Goal: Task Accomplishment & Management: Use online tool/utility

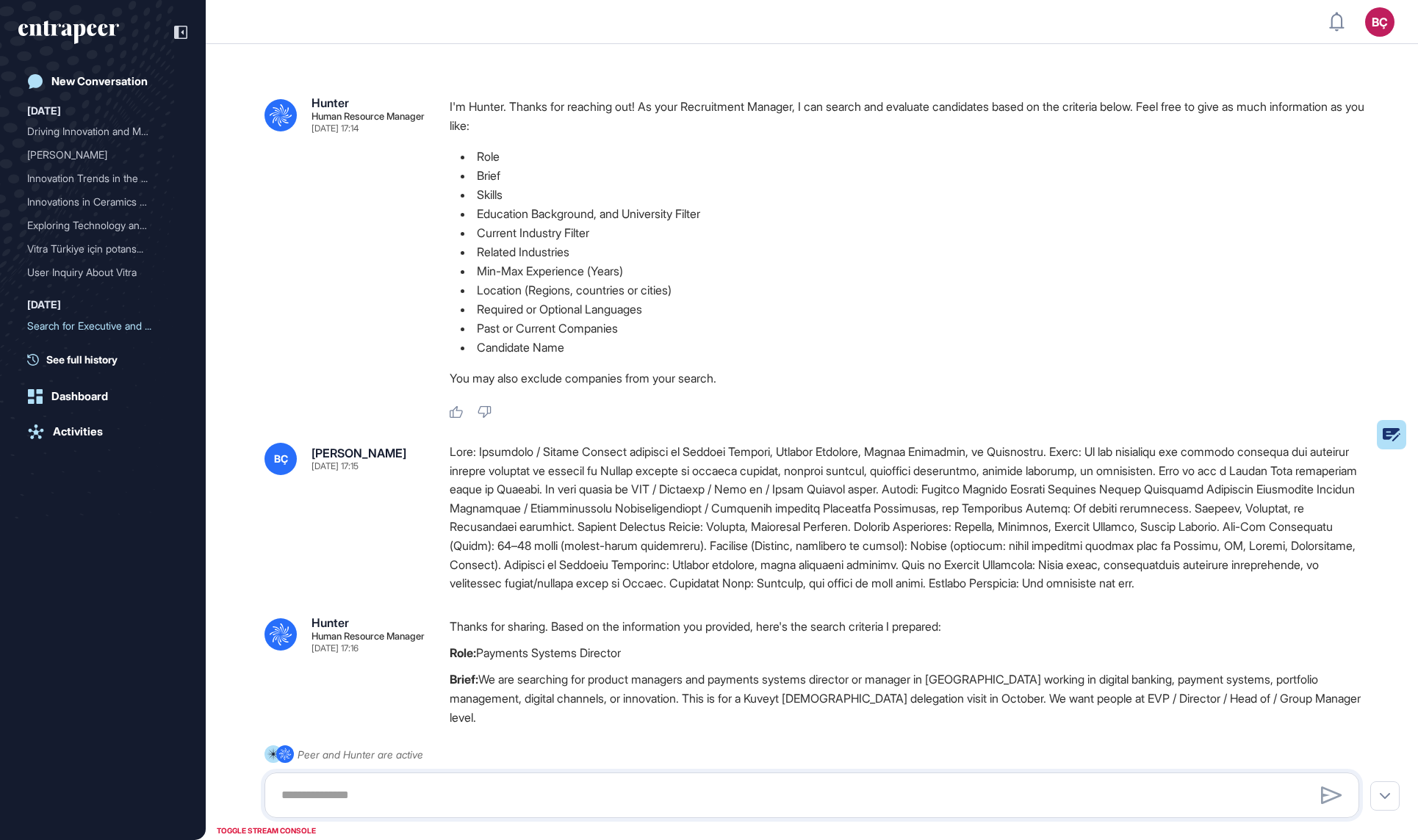
scroll to position [74, 0]
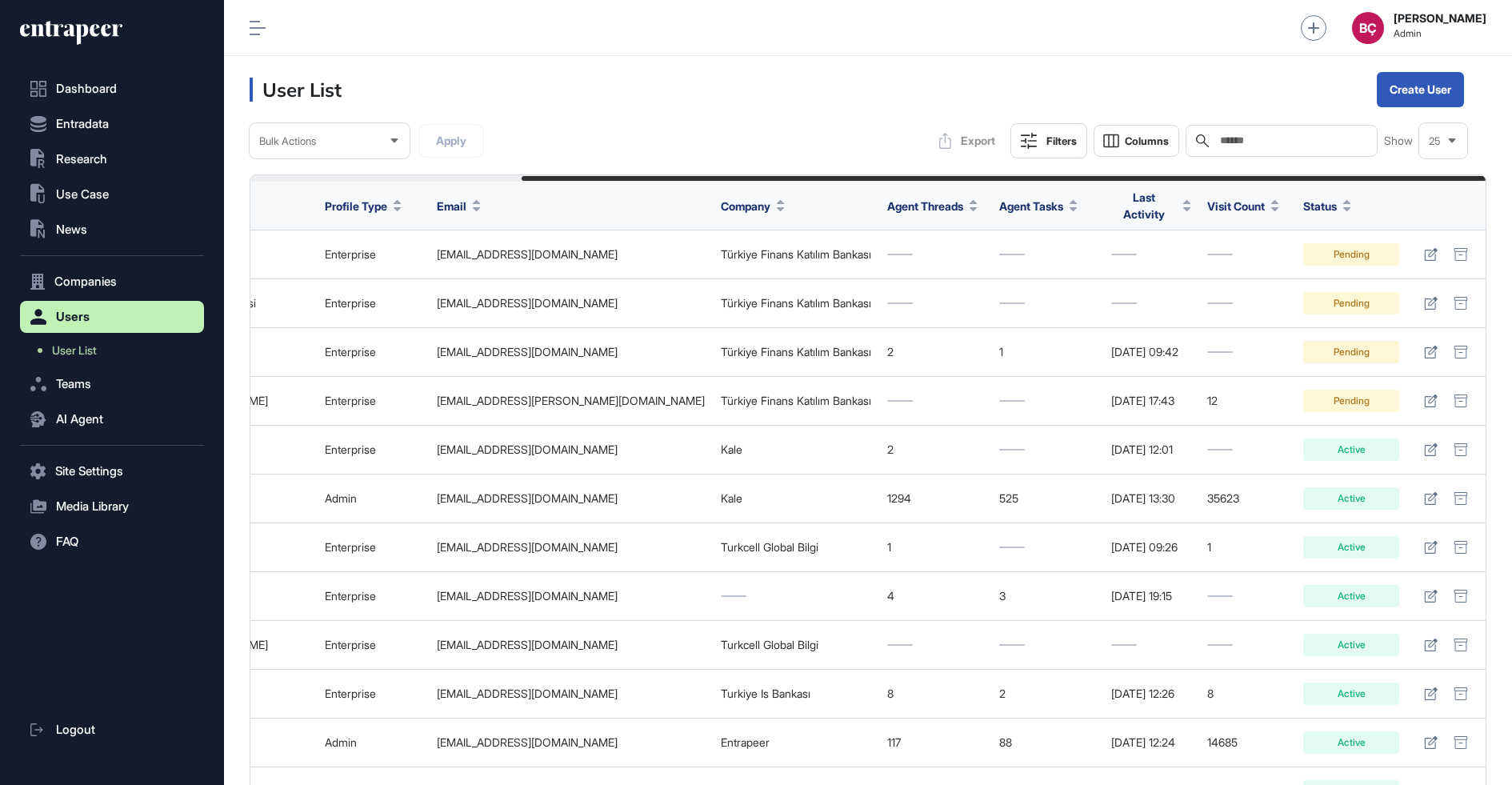
scroll to position [752, 184]
click at [80, 212] on nav "Dashboard Entradata .st0{fill:currentColor} Research .st0{fill:currentColor} Us…" at bounding box center [112, 430] width 184 height 713
click at [79, 228] on span "News" at bounding box center [72, 229] width 32 height 13
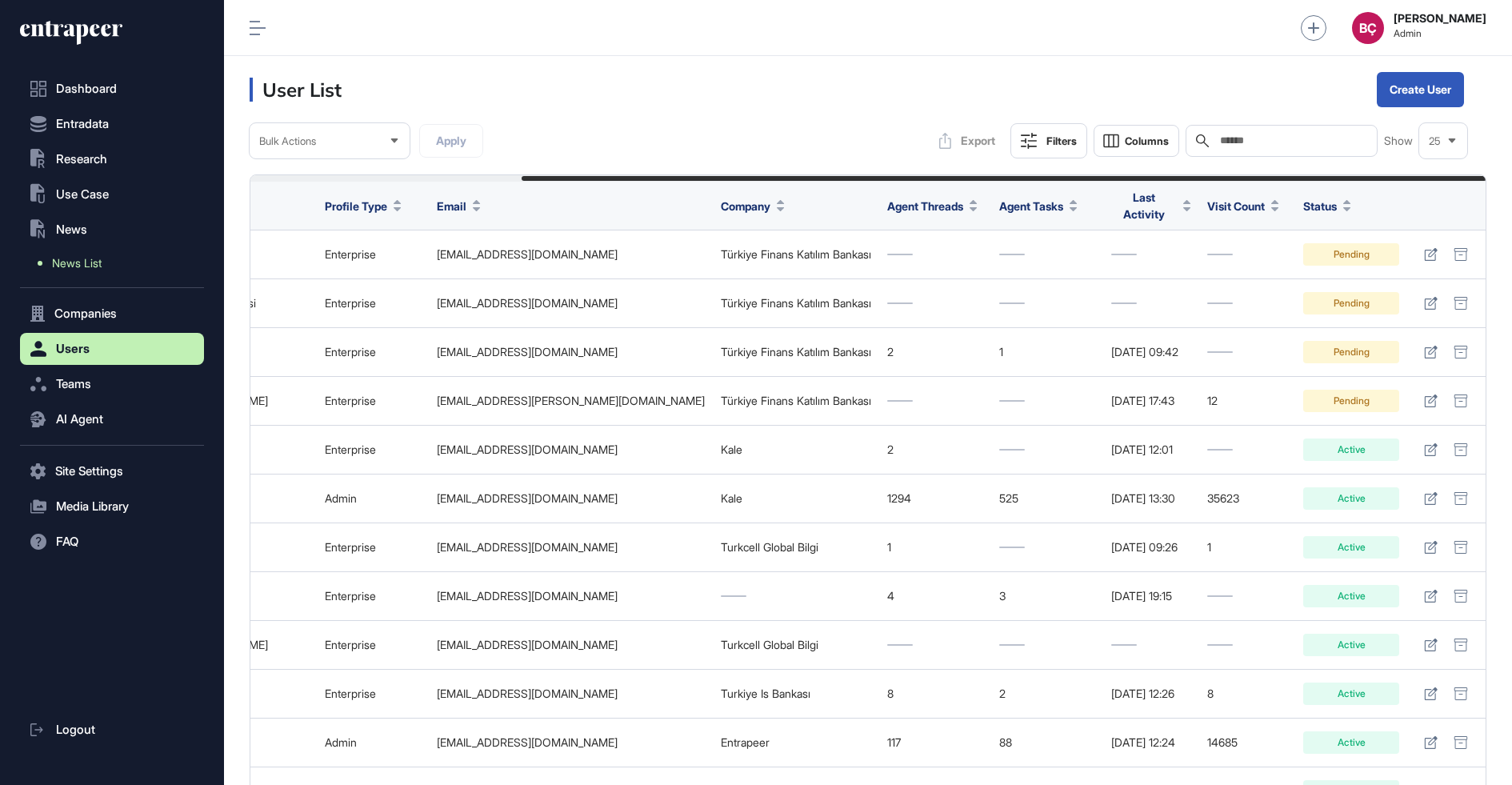
click at [88, 265] on span "News List" at bounding box center [77, 262] width 50 height 13
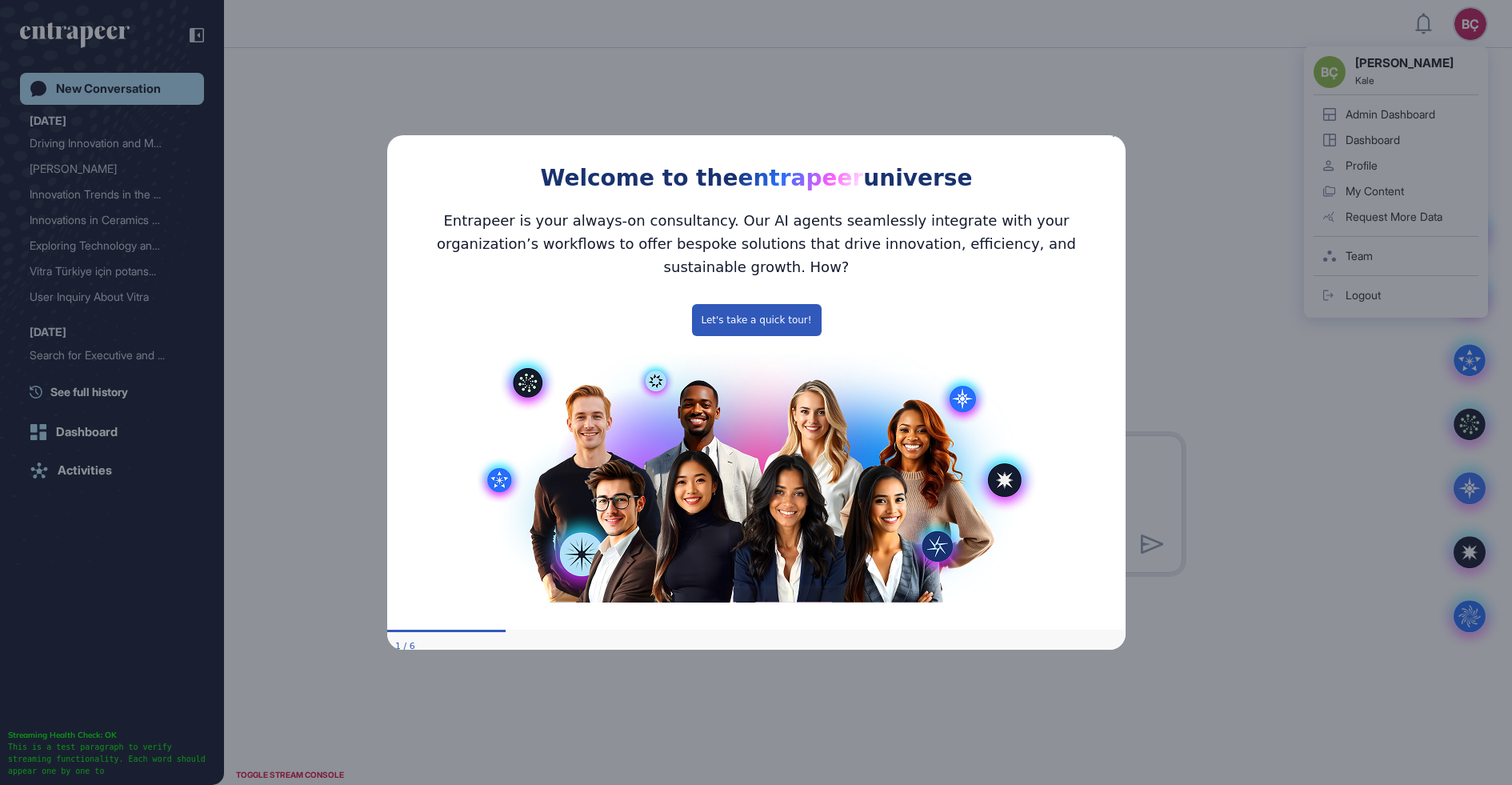
drag, startPoint x: 1114, startPoint y: 144, endPoint x: 1711, endPoint y: 277, distance: 611.6
click at [1114, 137] on icon "Close Preview" at bounding box center [1115, 134] width 6 height 6
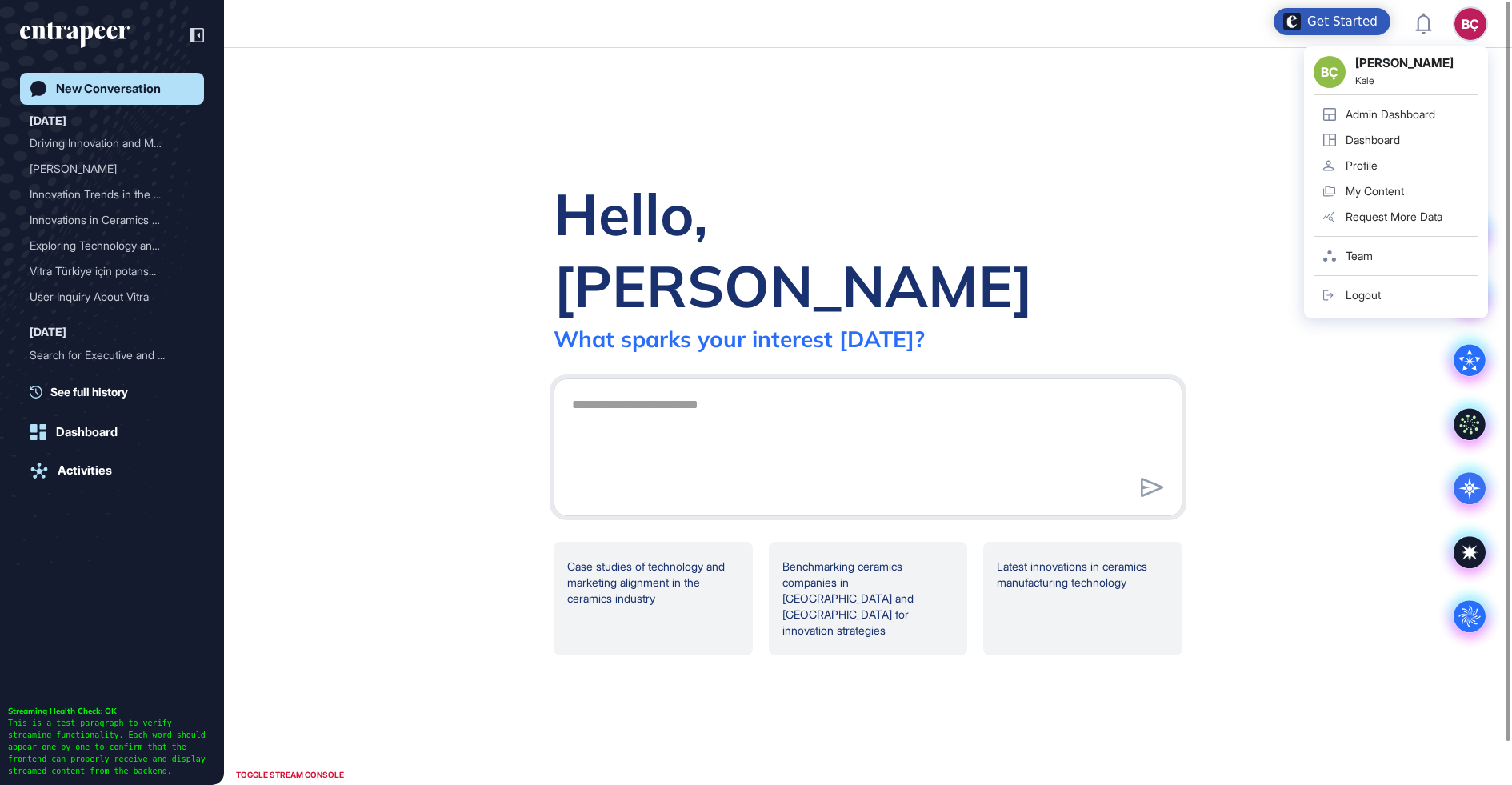
click at [1465, 32] on div "BÇ" at bounding box center [1470, 24] width 32 height 32
click at [1382, 123] on link "Admin Dashboard" at bounding box center [1396, 115] width 164 height 26
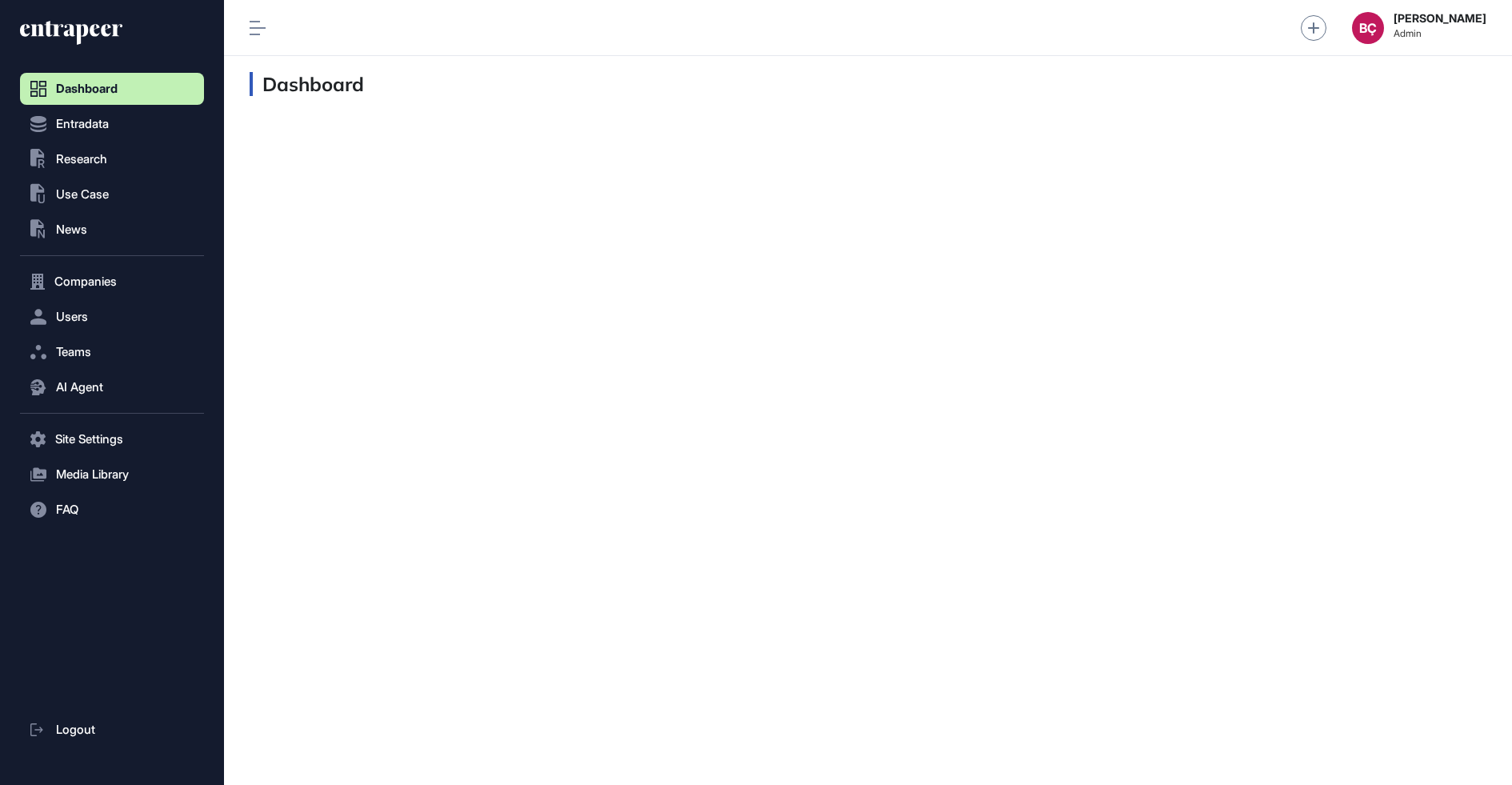
scroll to position [1, 1]
click at [111, 173] on button ".st0{fill:currentColor} Research" at bounding box center [112, 159] width 184 height 32
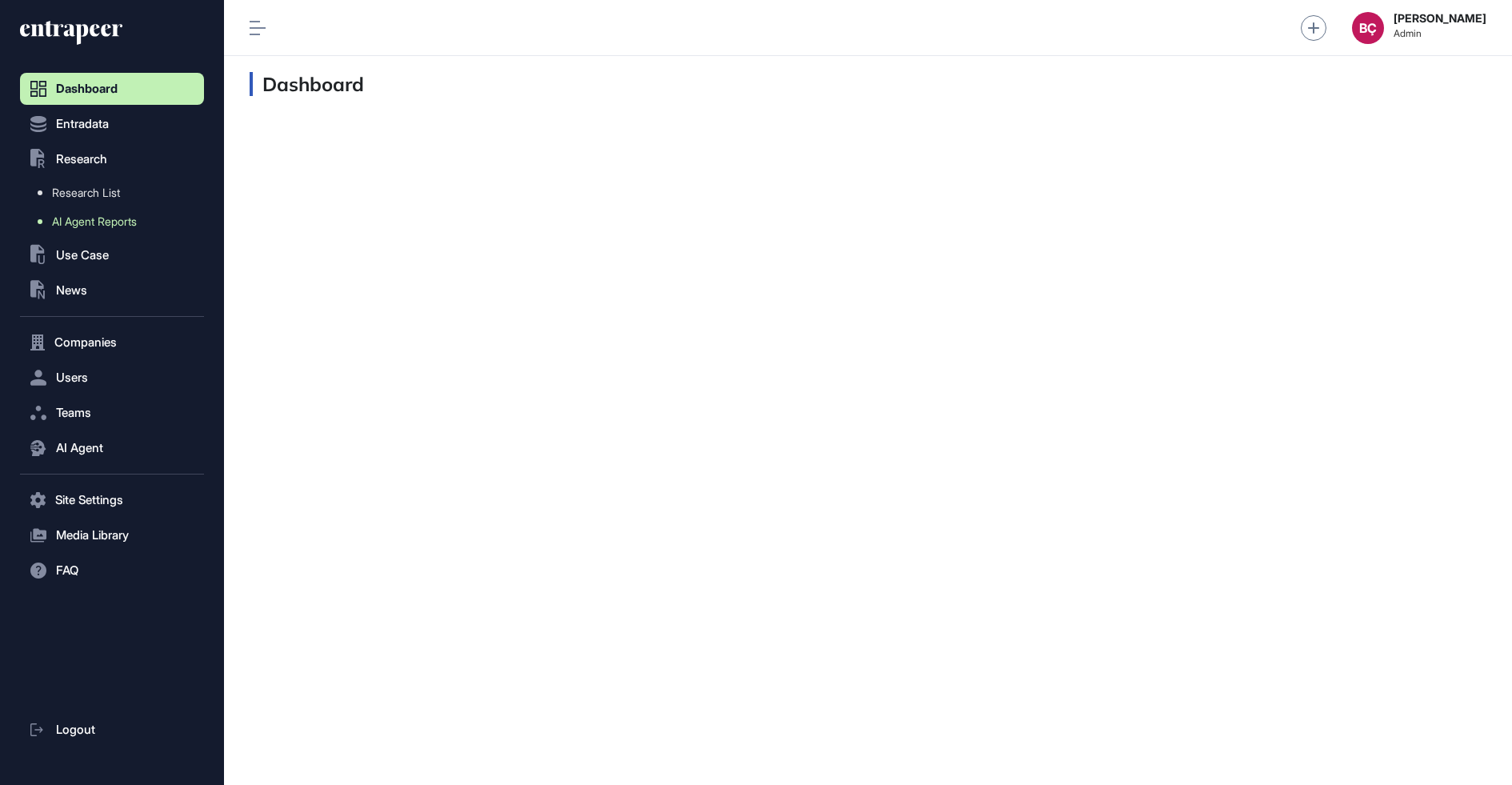
click at [88, 220] on span "AI Agent Reports" at bounding box center [95, 221] width 85 height 13
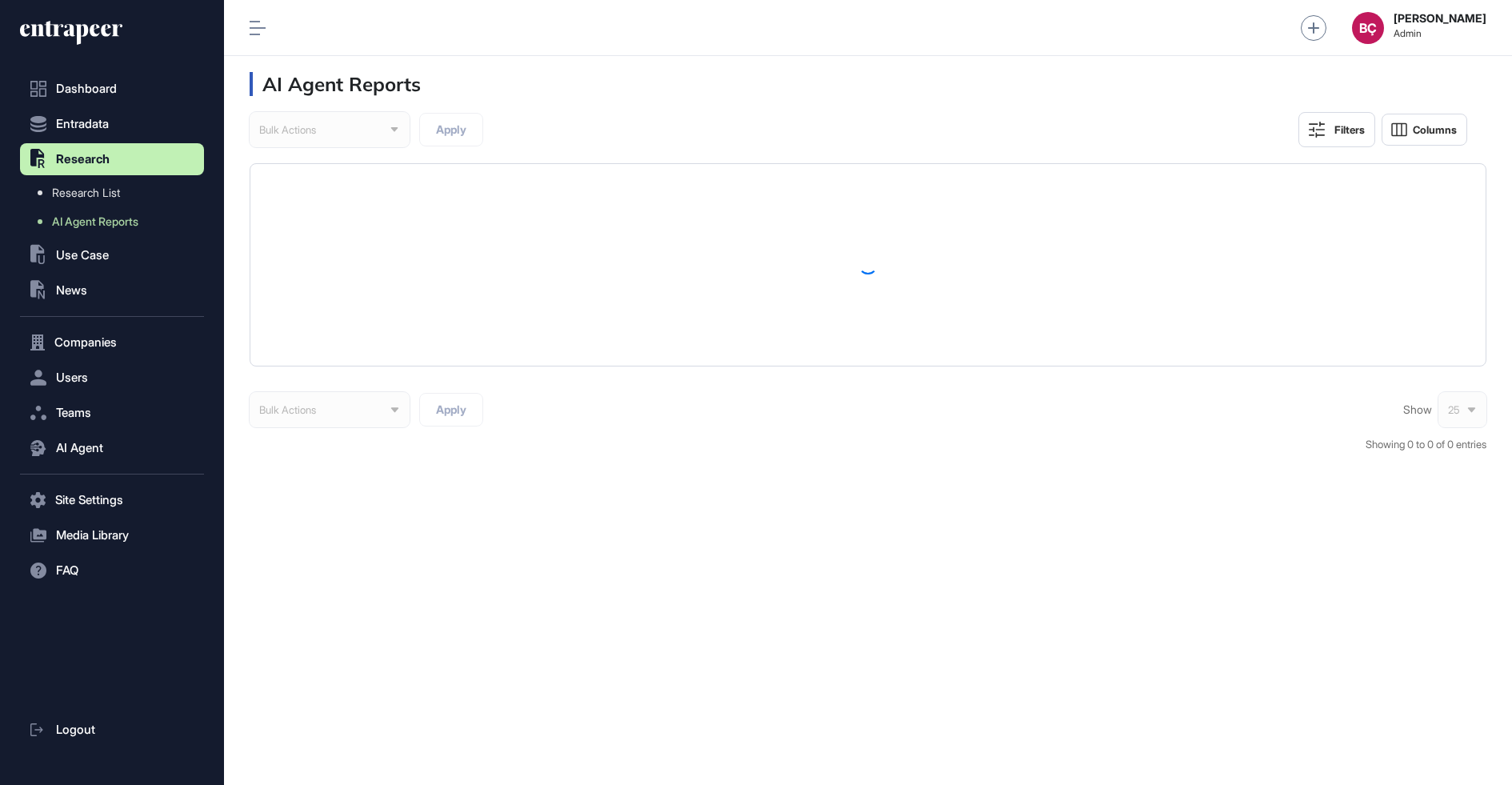
scroll to position [785, 1288]
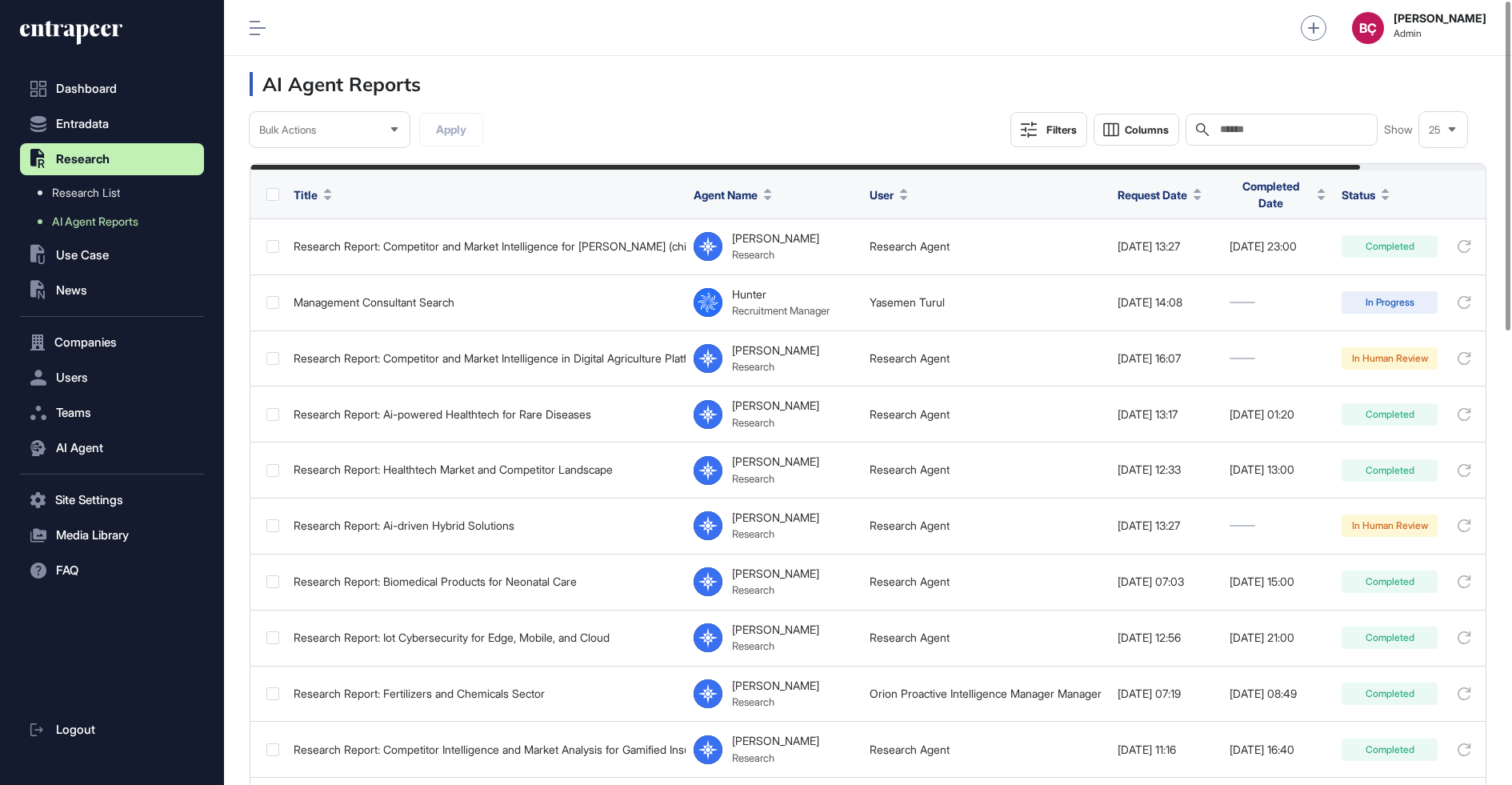
click at [1218, 139] on div "Search" at bounding box center [1281, 130] width 192 height 32
paste input "**********"
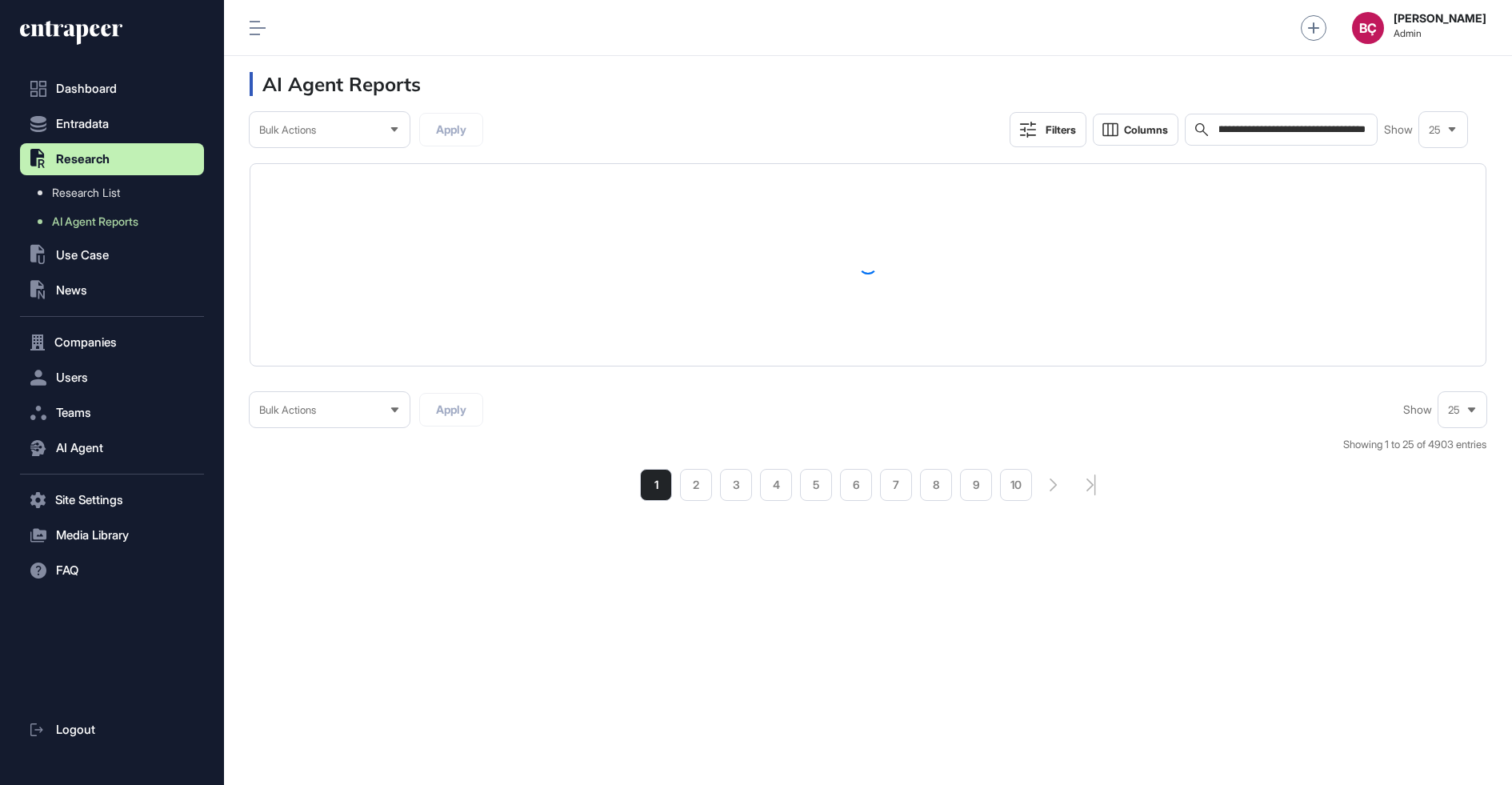
scroll to position [784, 1288]
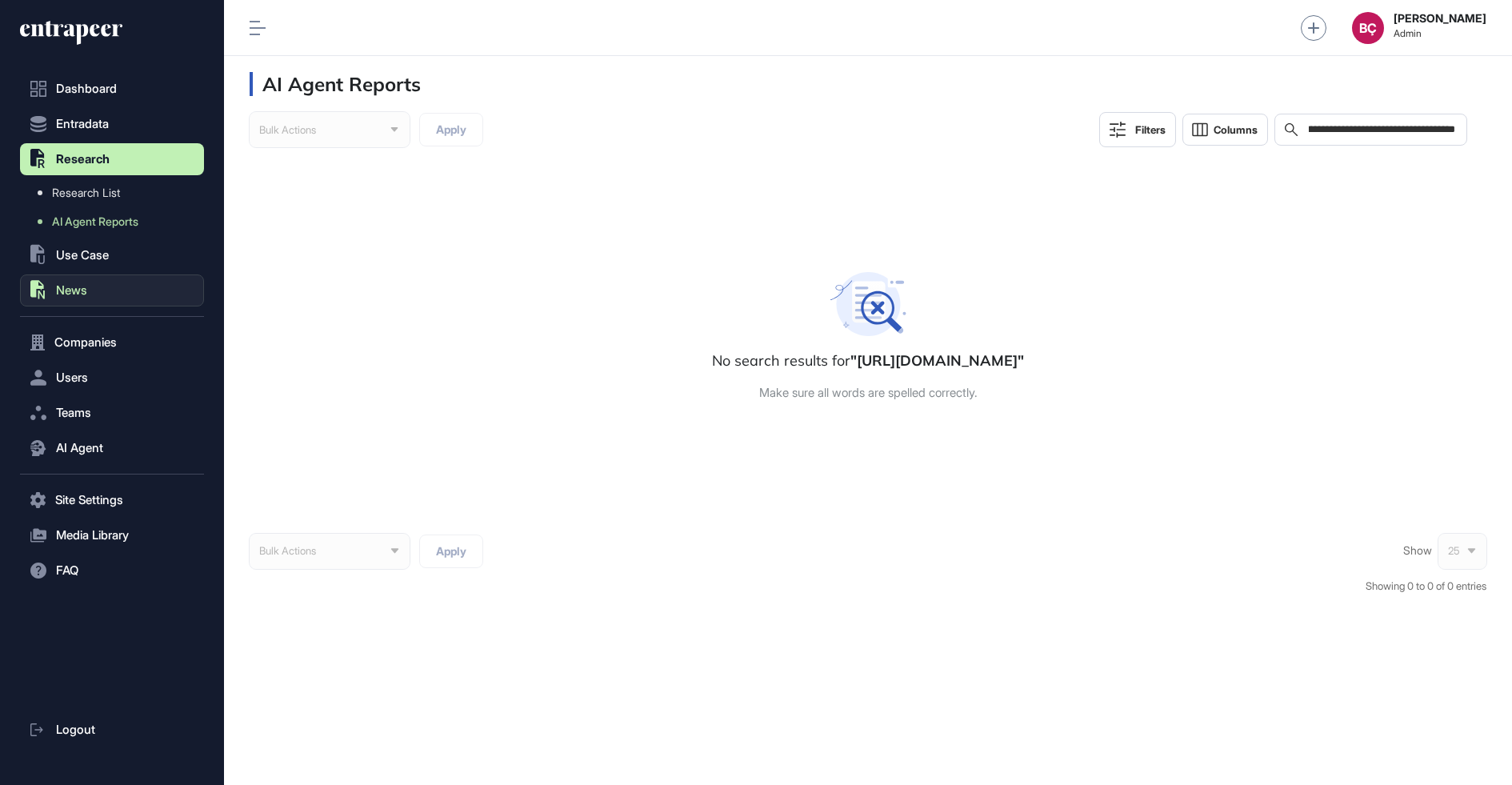
type input "**********"
click at [90, 284] on button ".st0{fill:currentColor} News" at bounding box center [112, 290] width 184 height 32
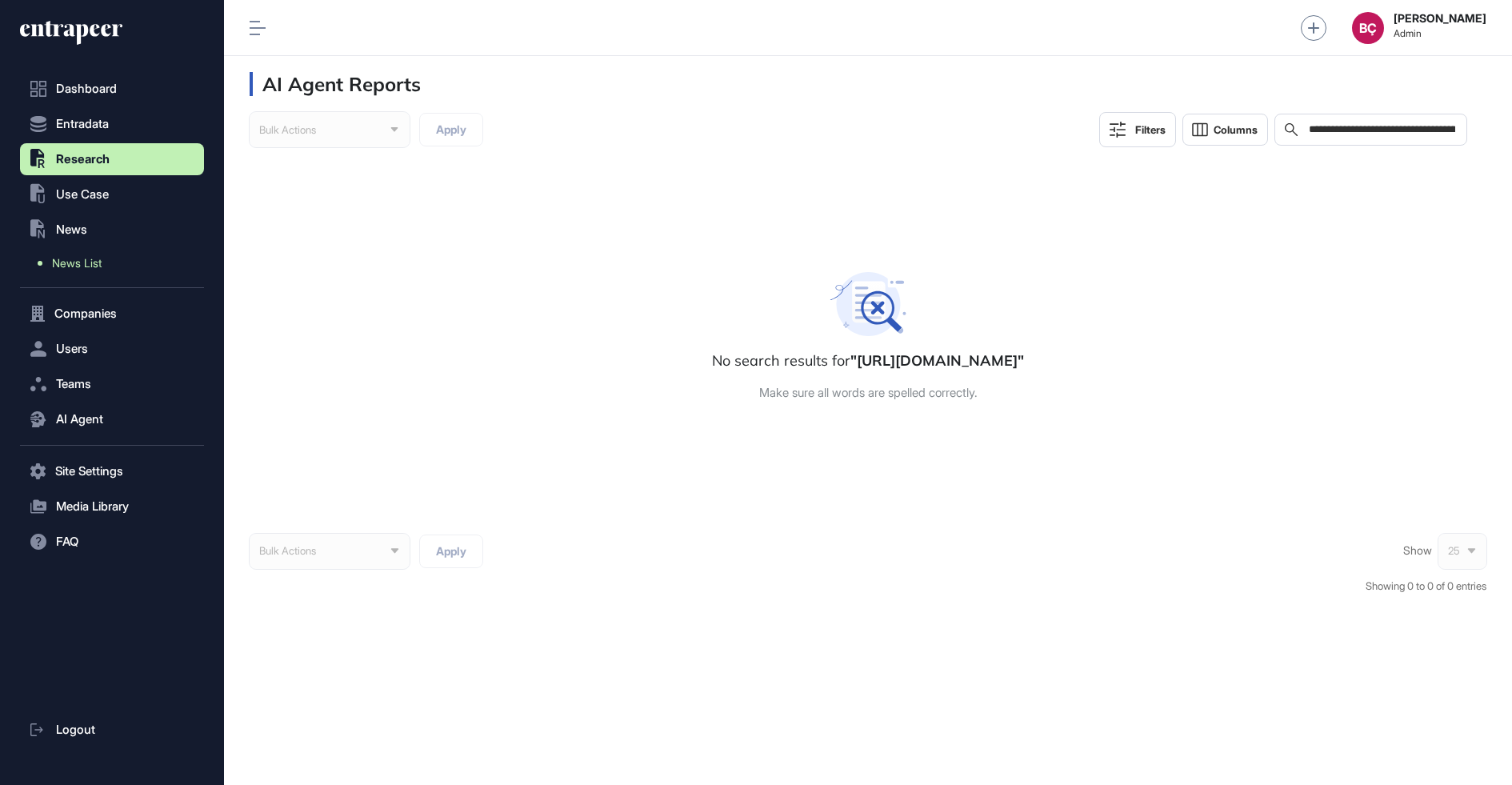
click at [98, 275] on link "News List" at bounding box center [116, 262] width 176 height 29
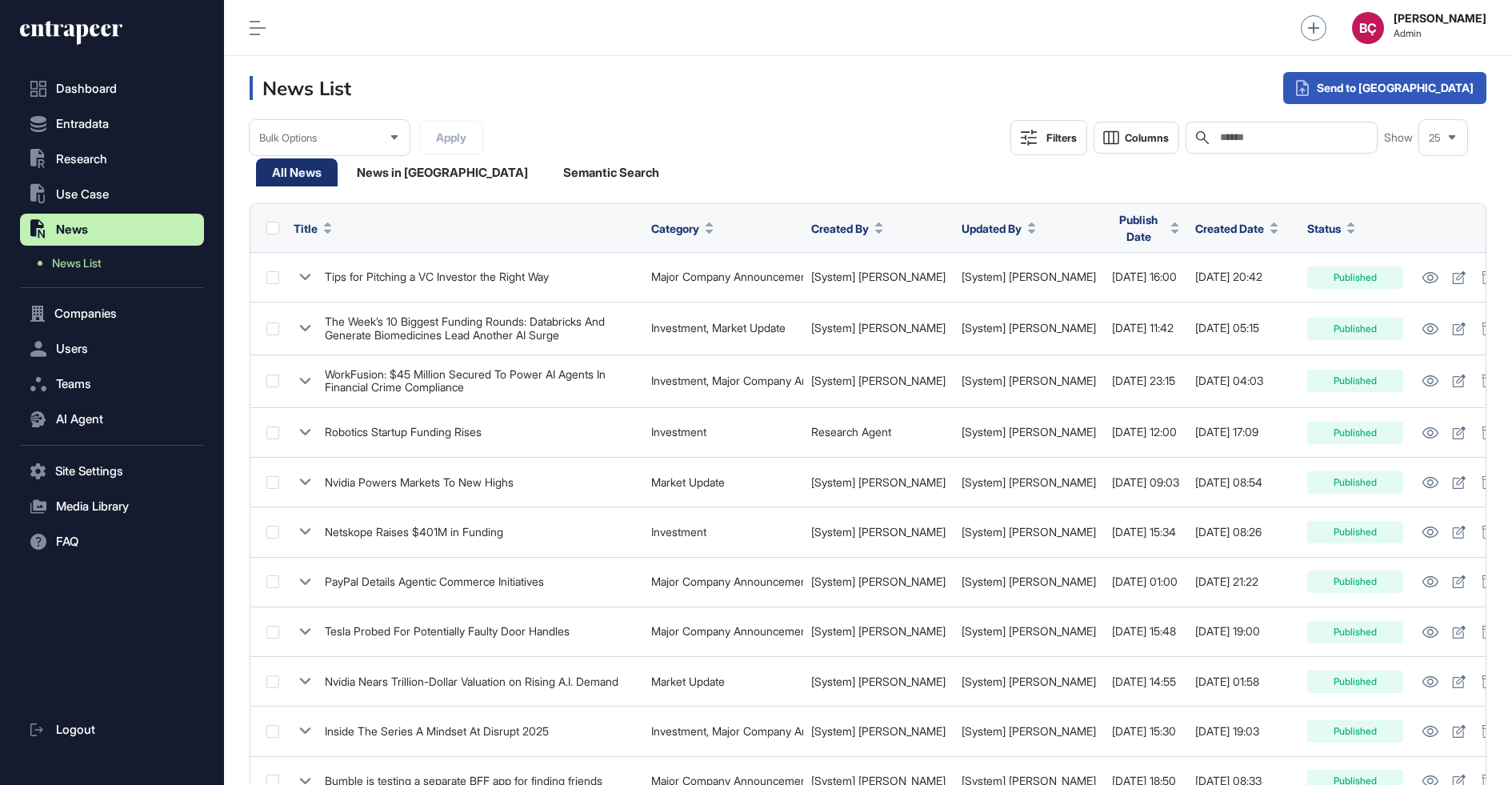
scroll to position [785, 1288]
click at [1251, 138] on input "text" at bounding box center [1292, 137] width 149 height 13
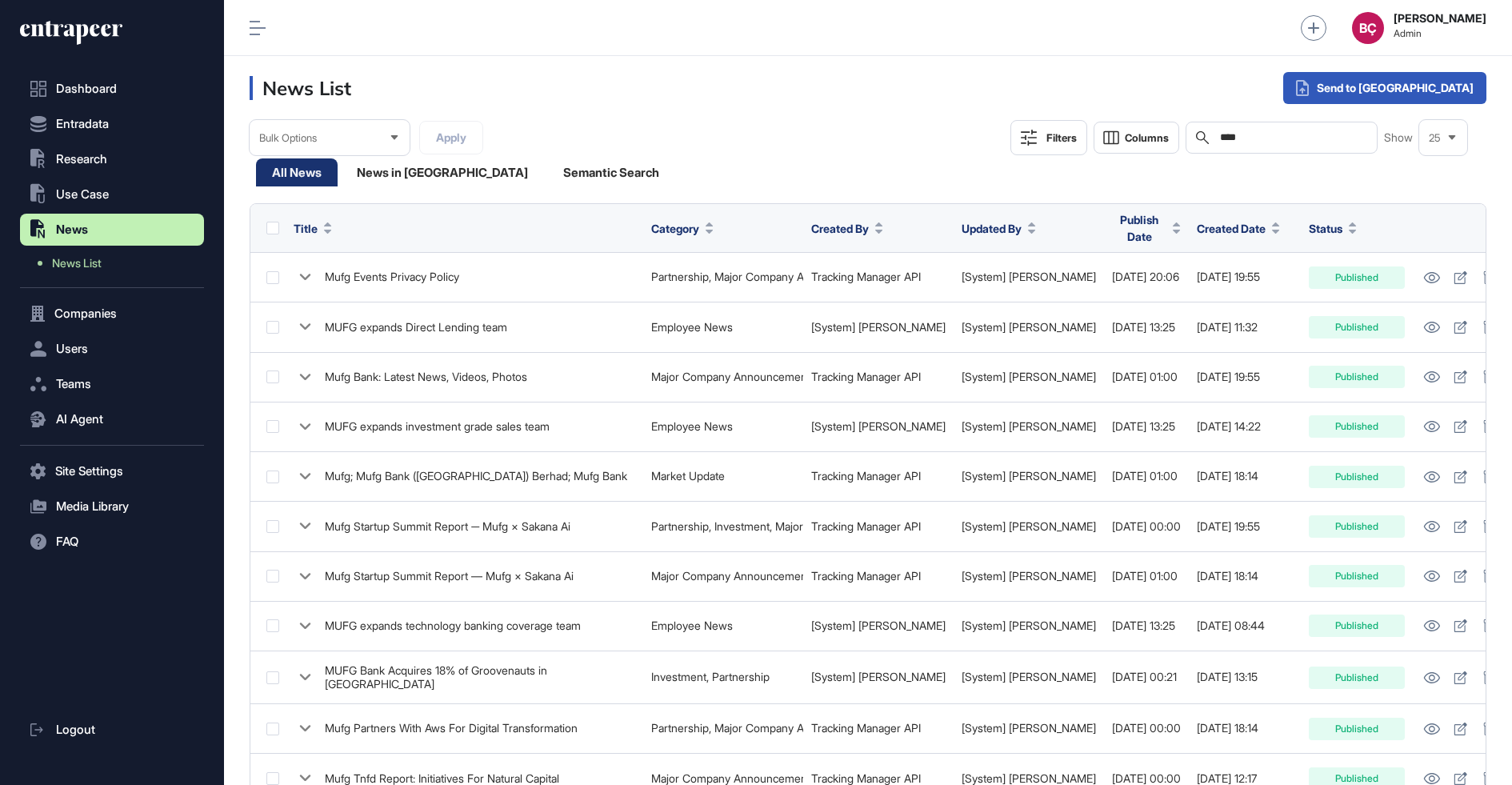
scroll to position [785, 1288]
click at [1197, 224] on span "Created Date" at bounding box center [1231, 228] width 68 height 17
click at [1193, 267] on div "Sort Ascending" at bounding box center [1217, 261] width 99 height 23
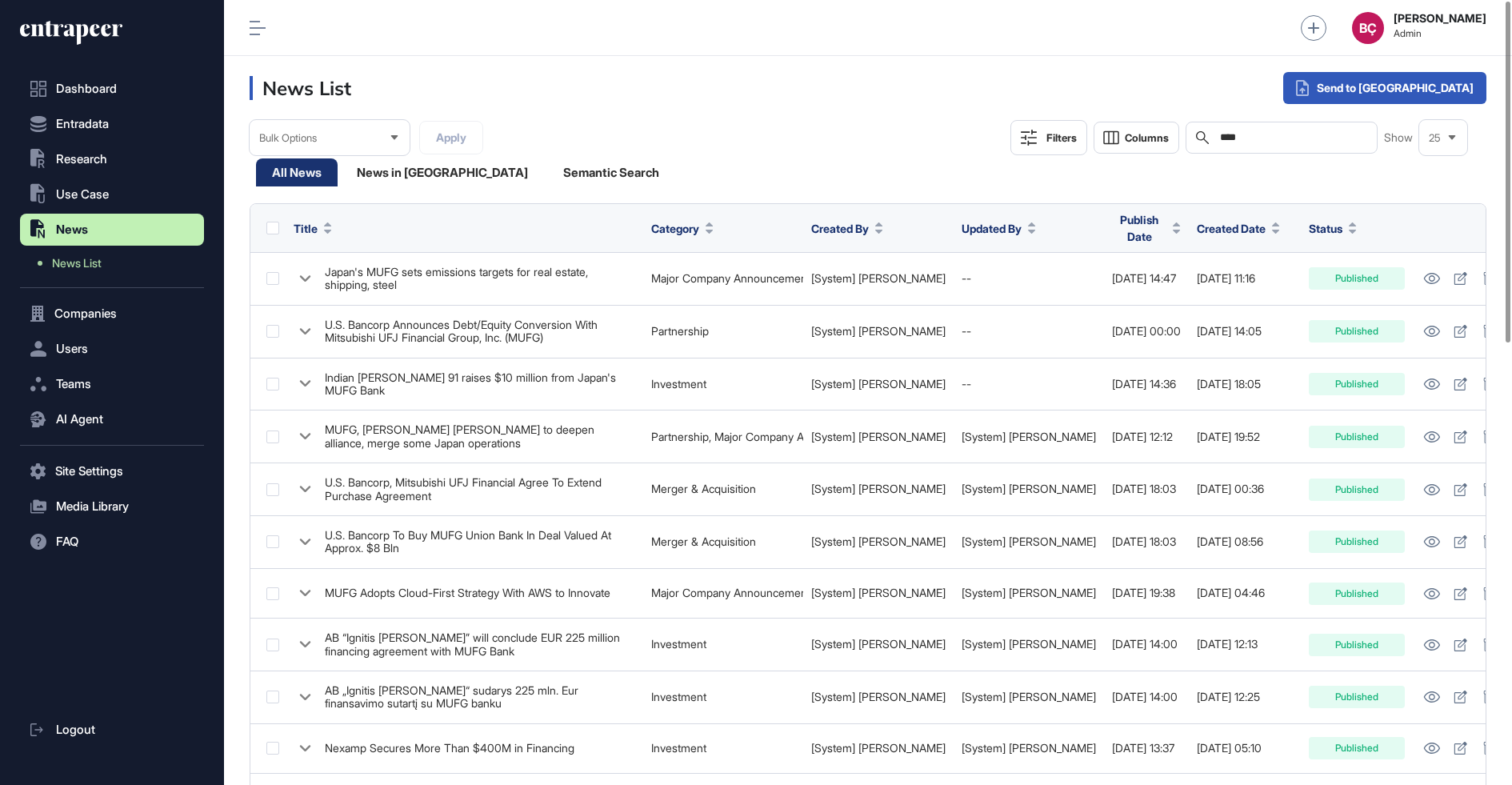
scroll to position [785, 1288]
click at [1197, 228] on span "Created Date" at bounding box center [1231, 228] width 68 height 17
click at [1189, 286] on icon at bounding box center [1182, 290] width 16 height 11
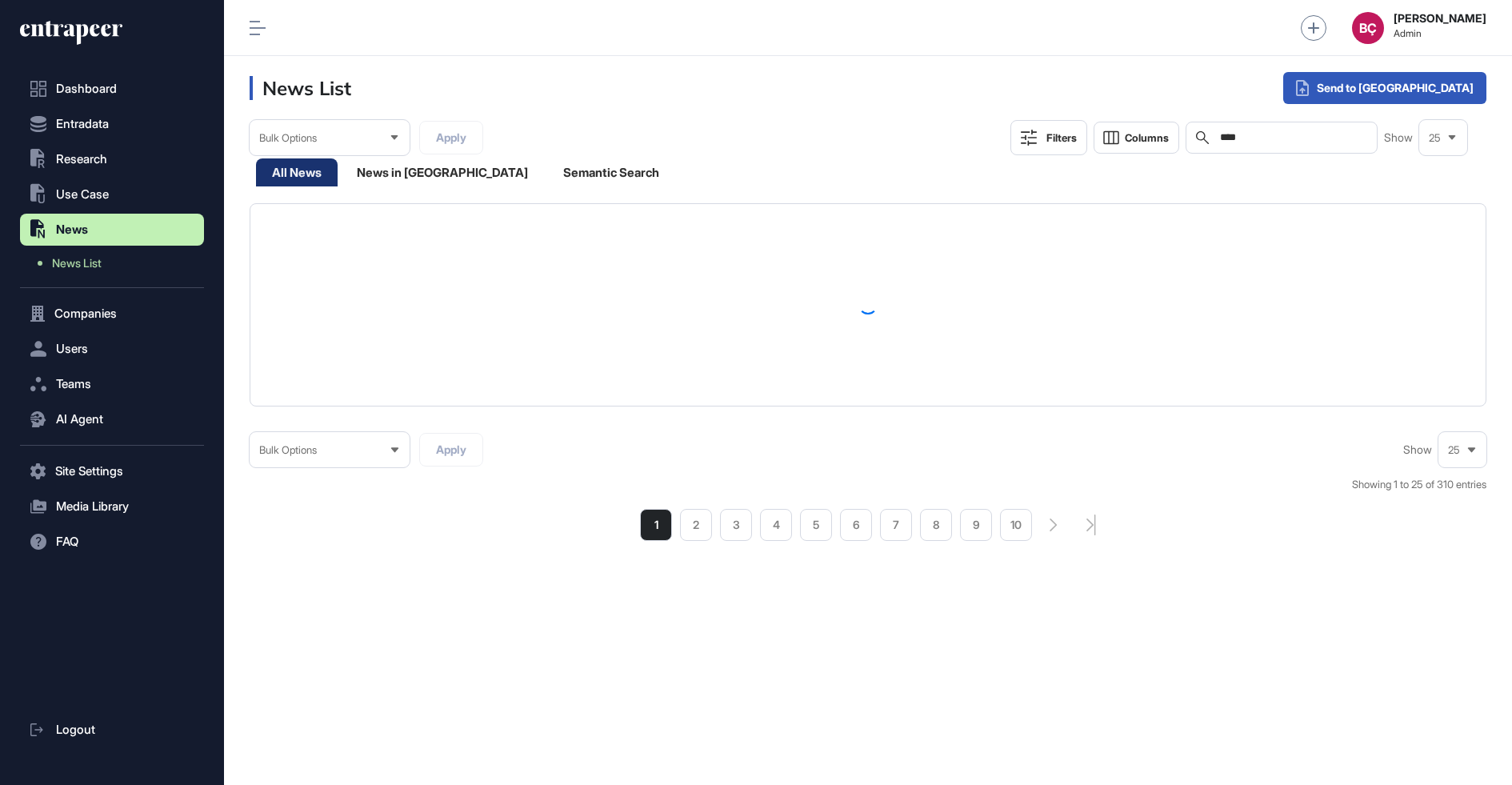
scroll to position [785, 1288]
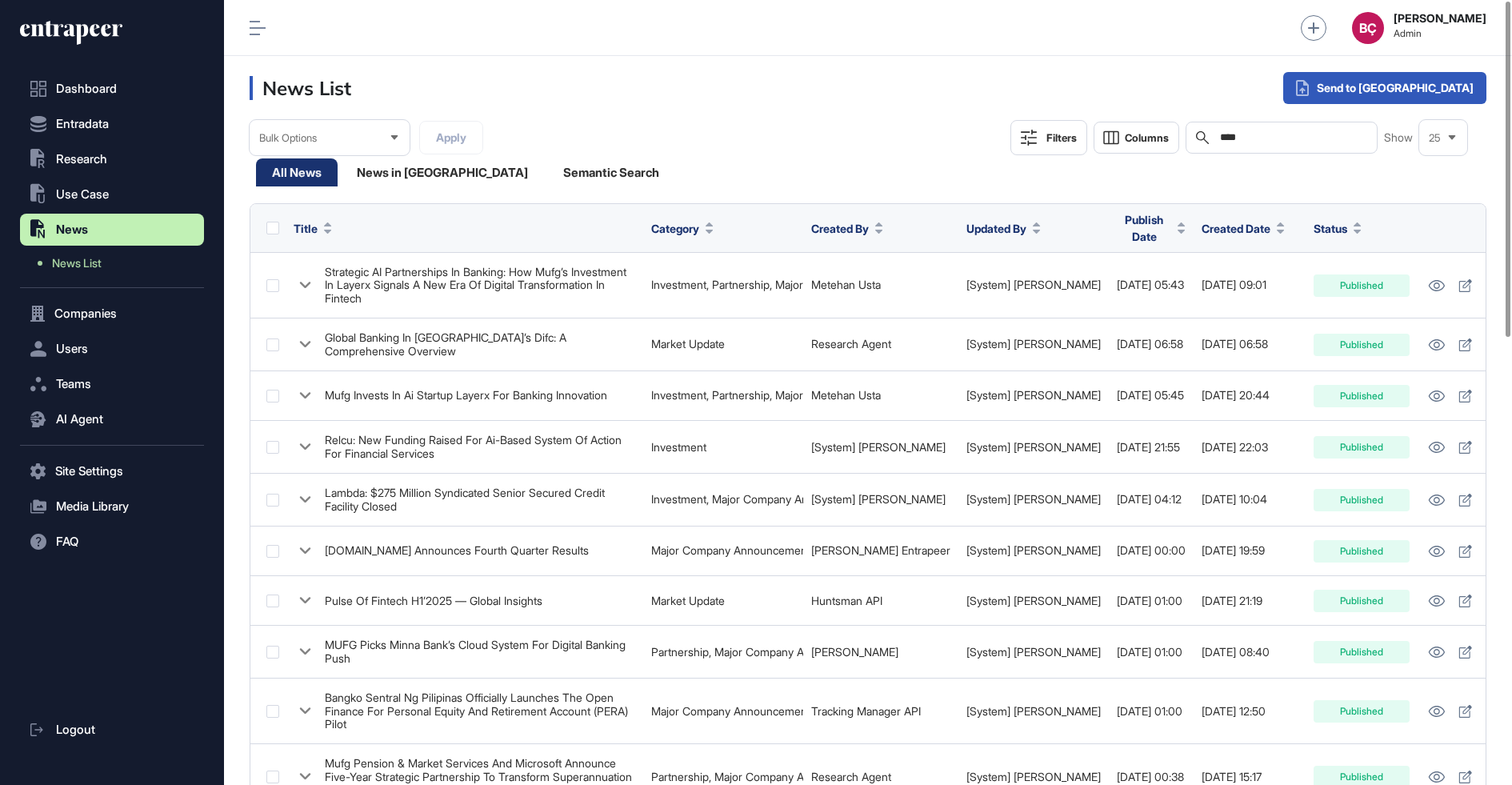
click at [1256, 137] on input "****" at bounding box center [1292, 137] width 149 height 13
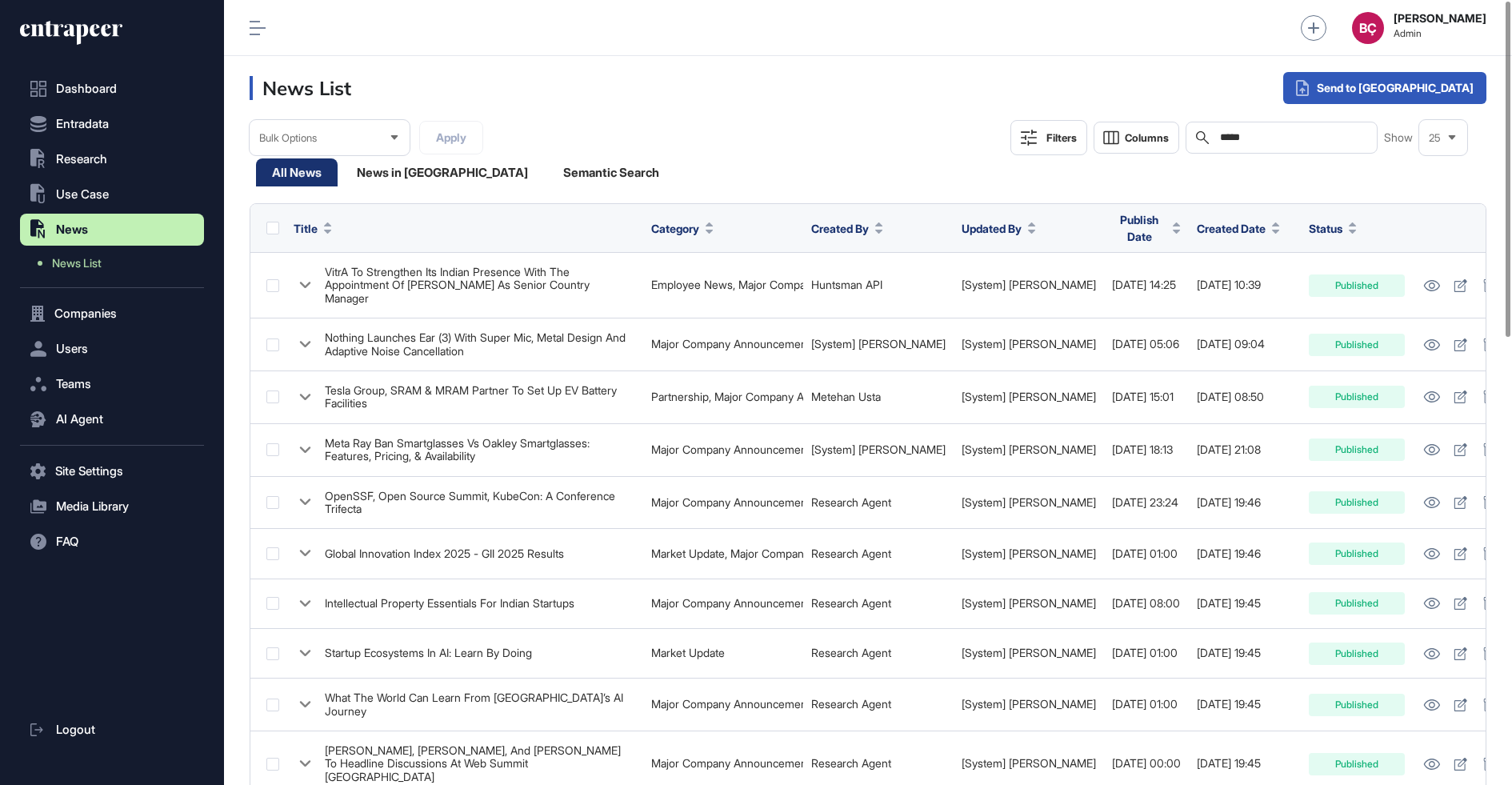
scroll to position [785, 1288]
click at [1249, 144] on div "Search *****" at bounding box center [1281, 138] width 192 height 32
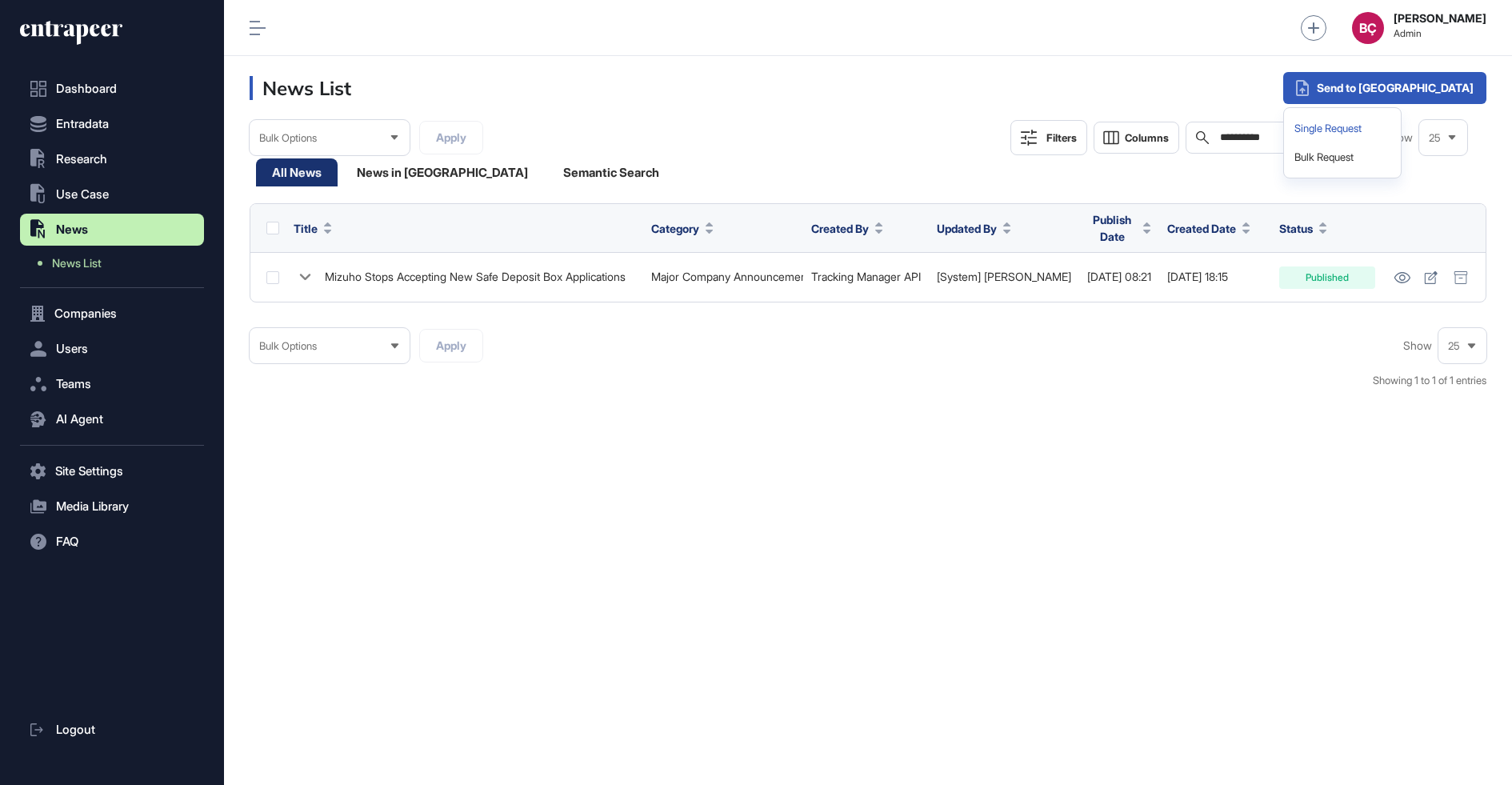
type input "**********"
click at [1394, 116] on div "Single Request" at bounding box center [1342, 129] width 104 height 29
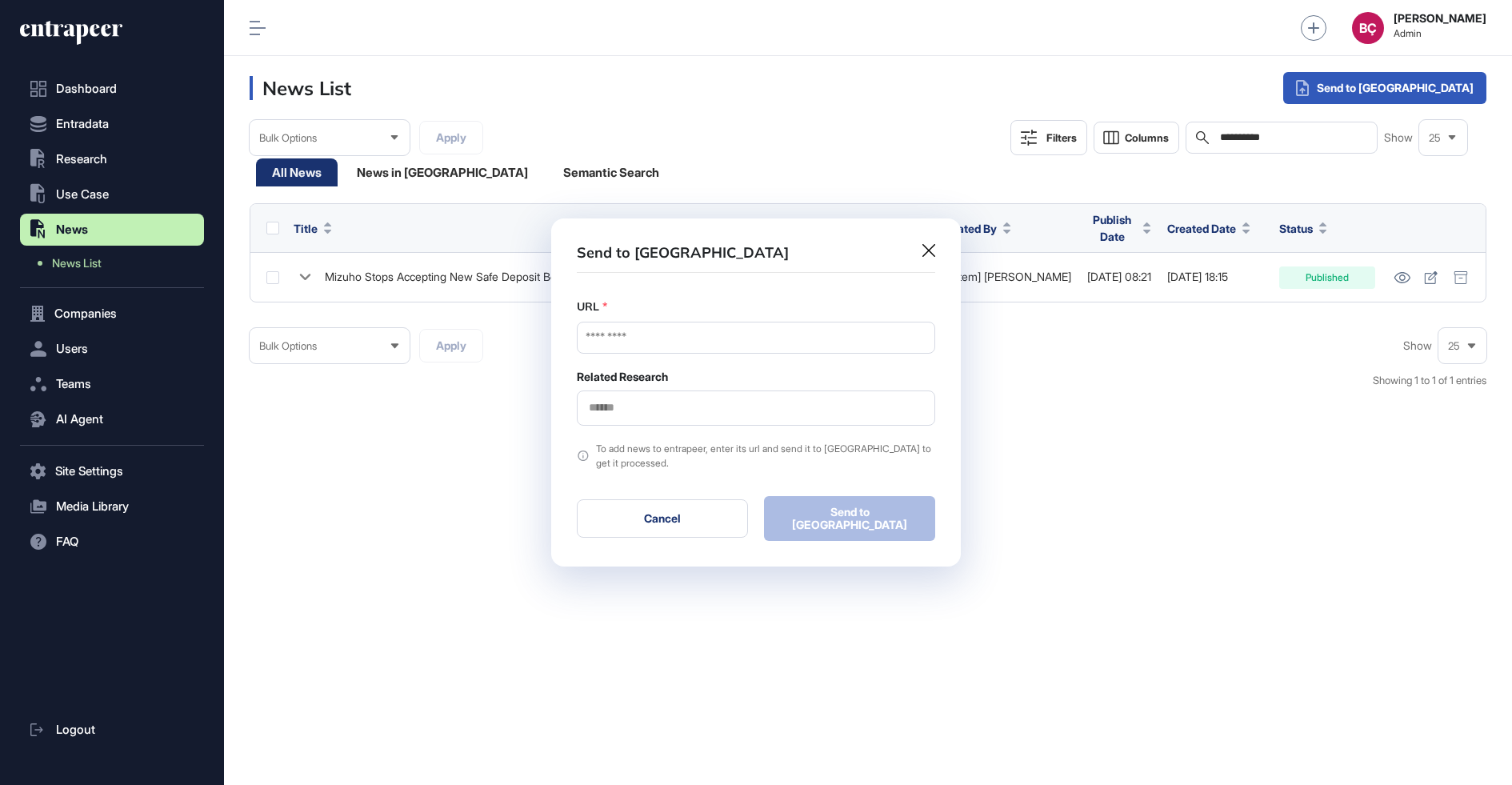
click at [646, 366] on div "URL * Related Research" at bounding box center [756, 361] width 358 height 127
click at [653, 335] on input "URL" at bounding box center [756, 338] width 358 height 32
paste input "**********"
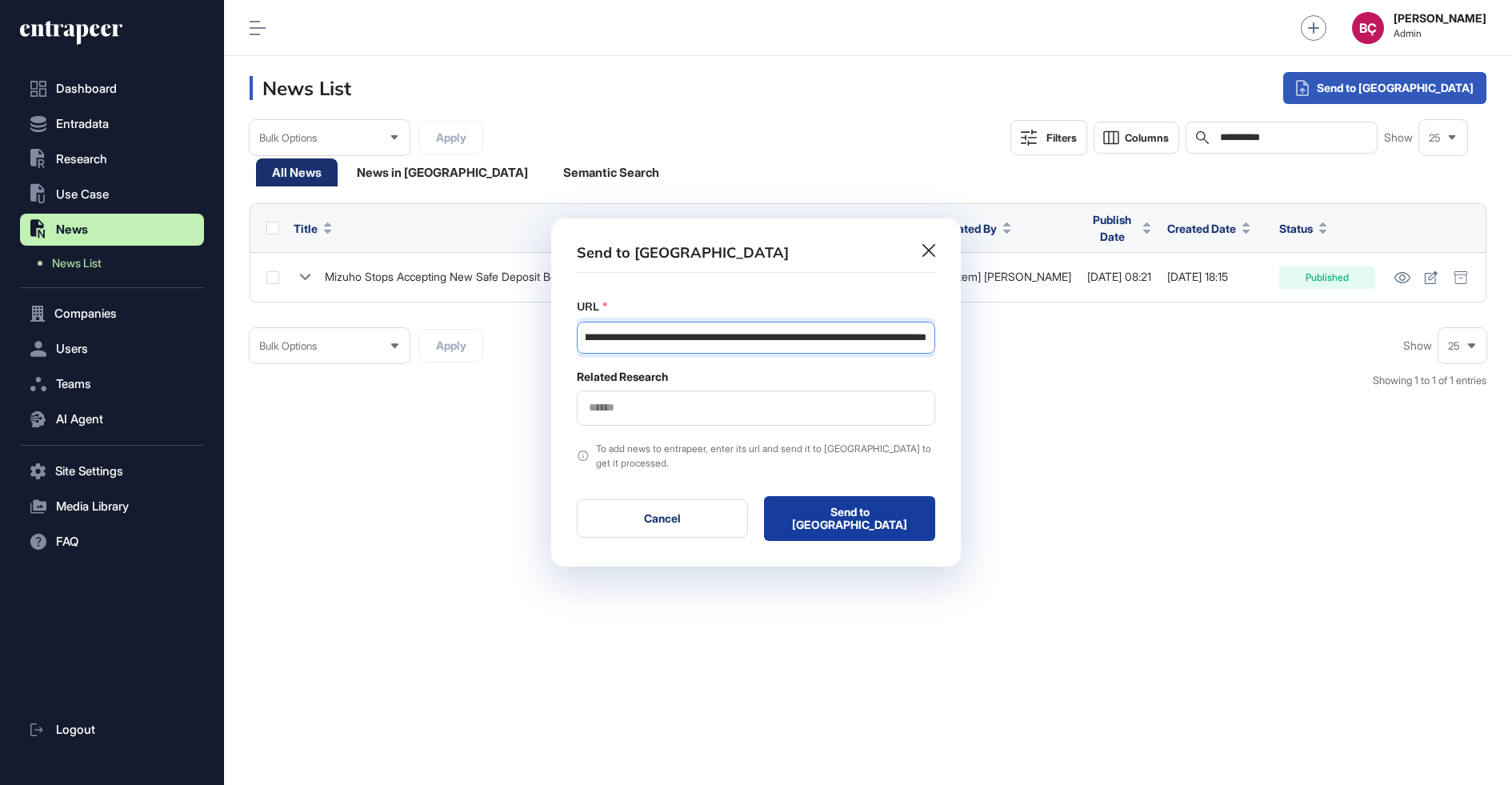
type input "**********"
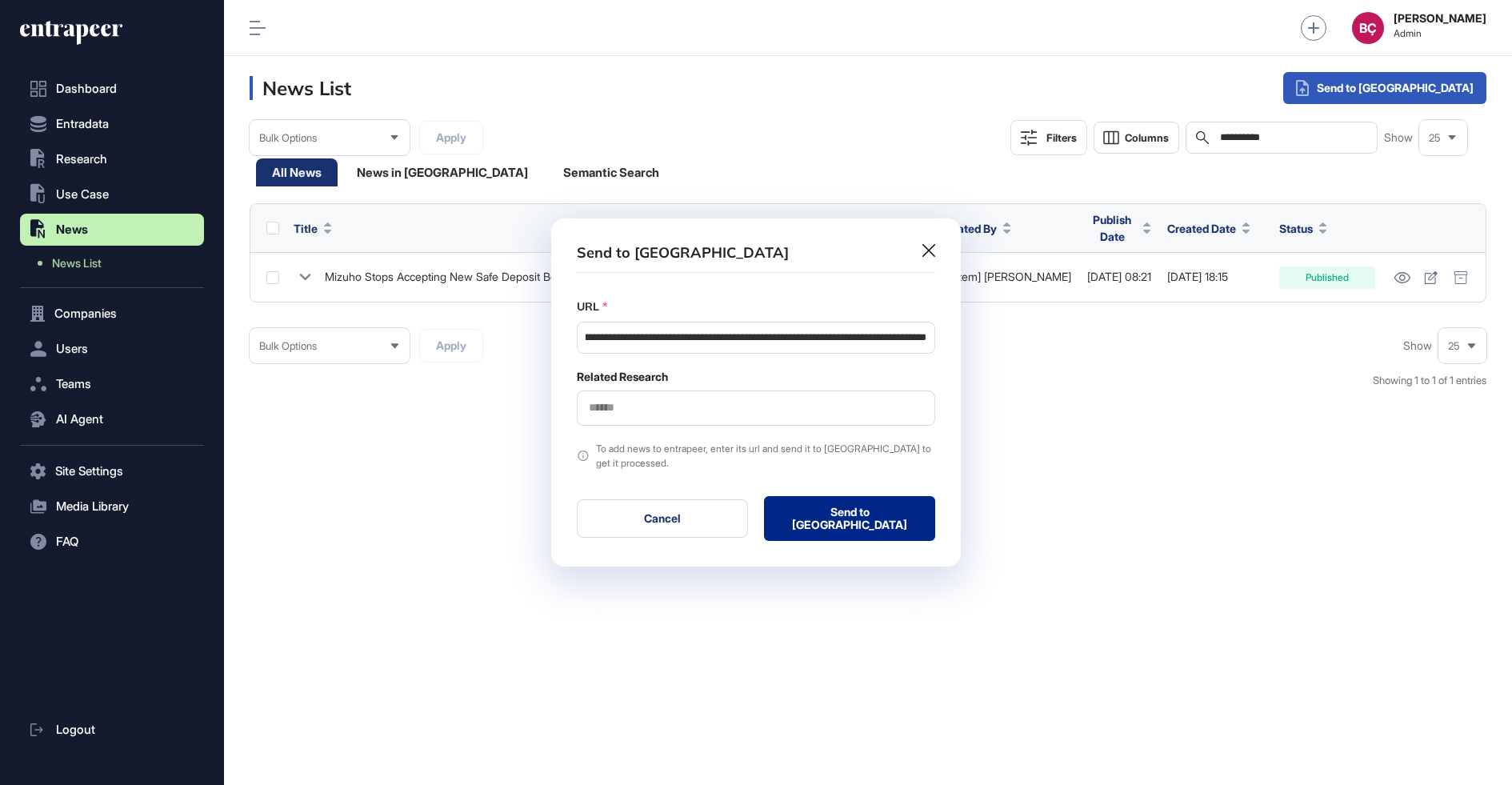
click at [814, 515] on button "Send to Portia" at bounding box center [850, 518] width 171 height 45
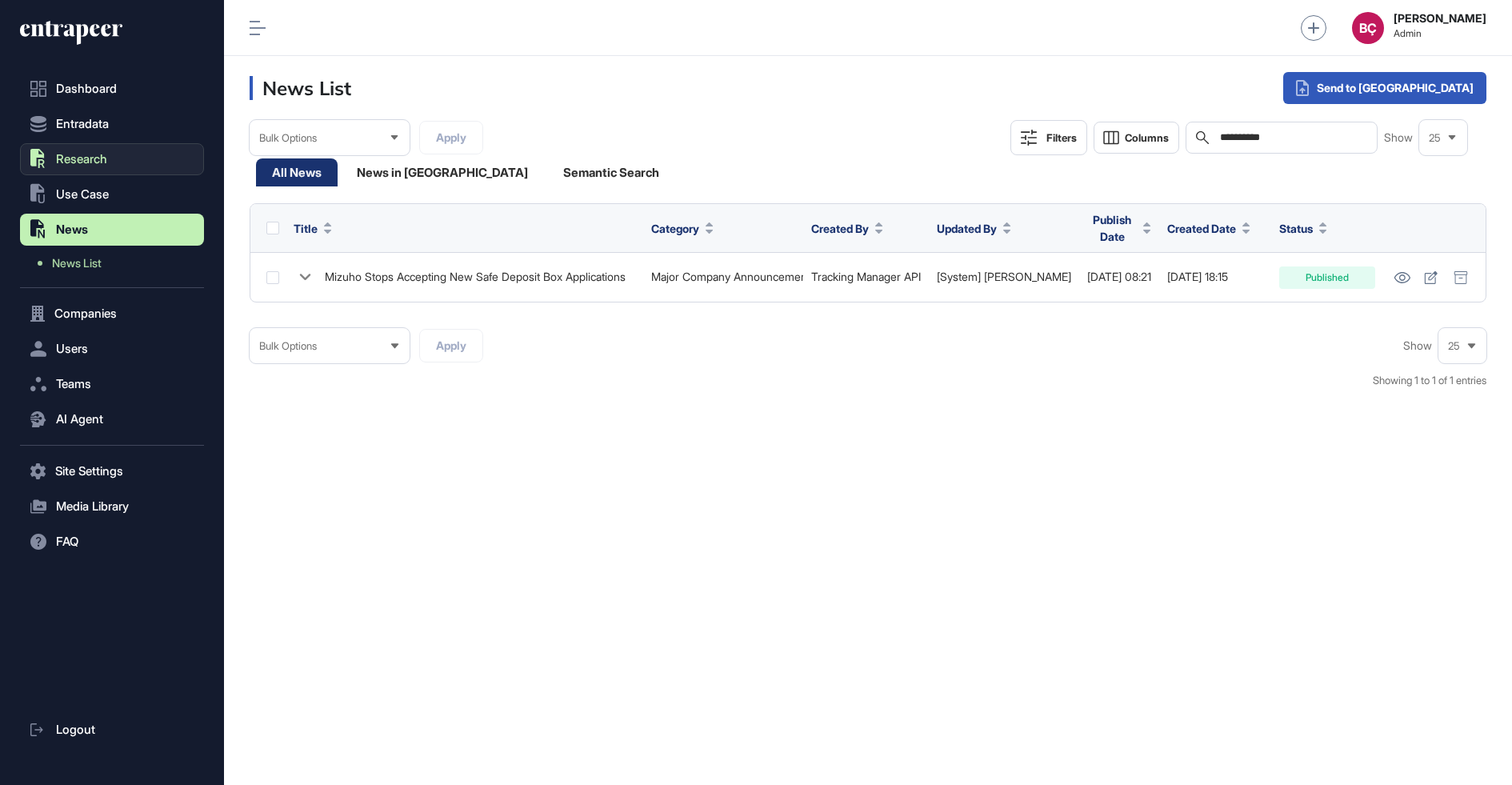
click at [89, 154] on span "Research" at bounding box center [82, 158] width 51 height 13
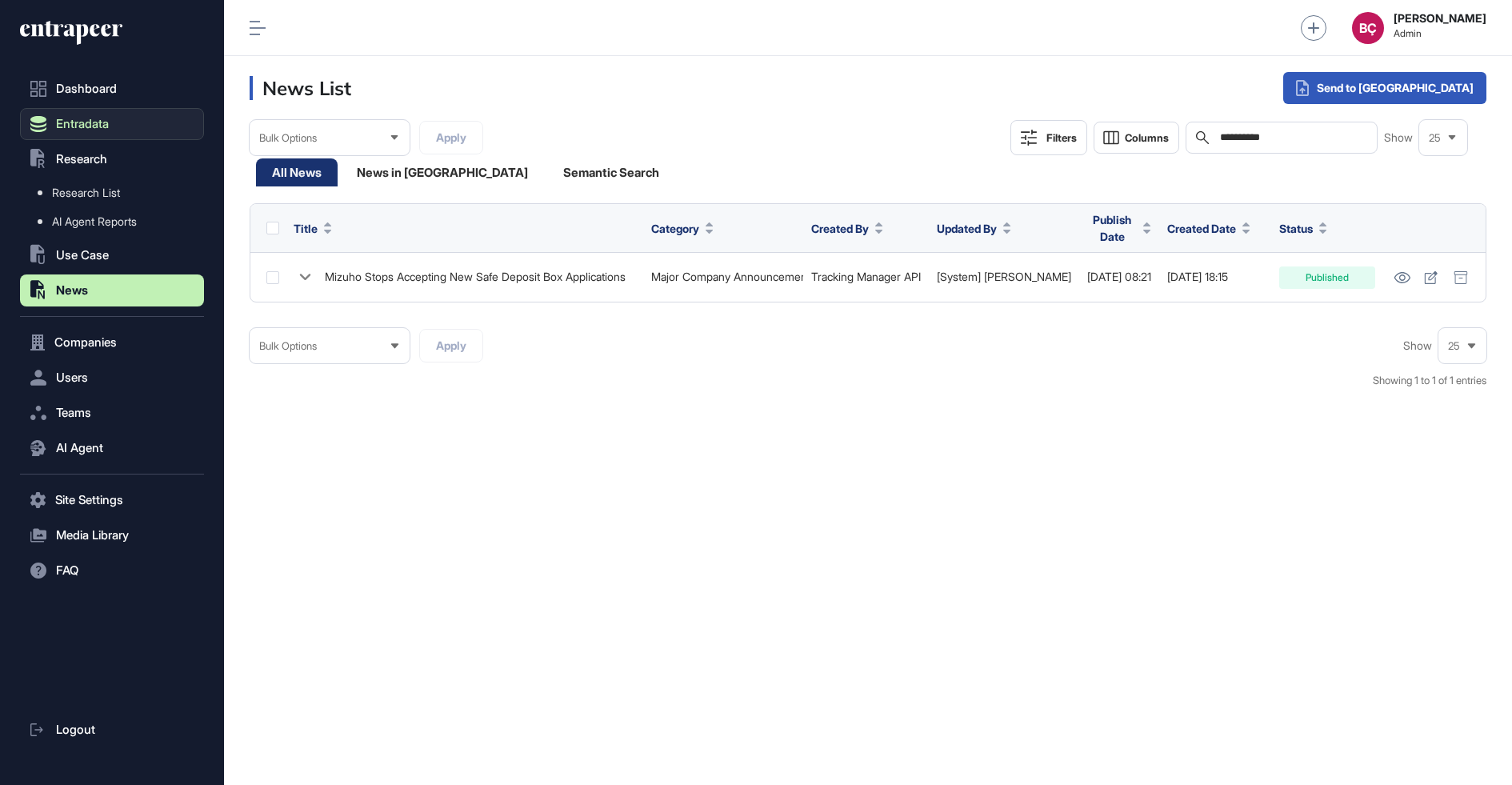
click at [91, 124] on span "Entradata" at bounding box center [82, 124] width 52 height 13
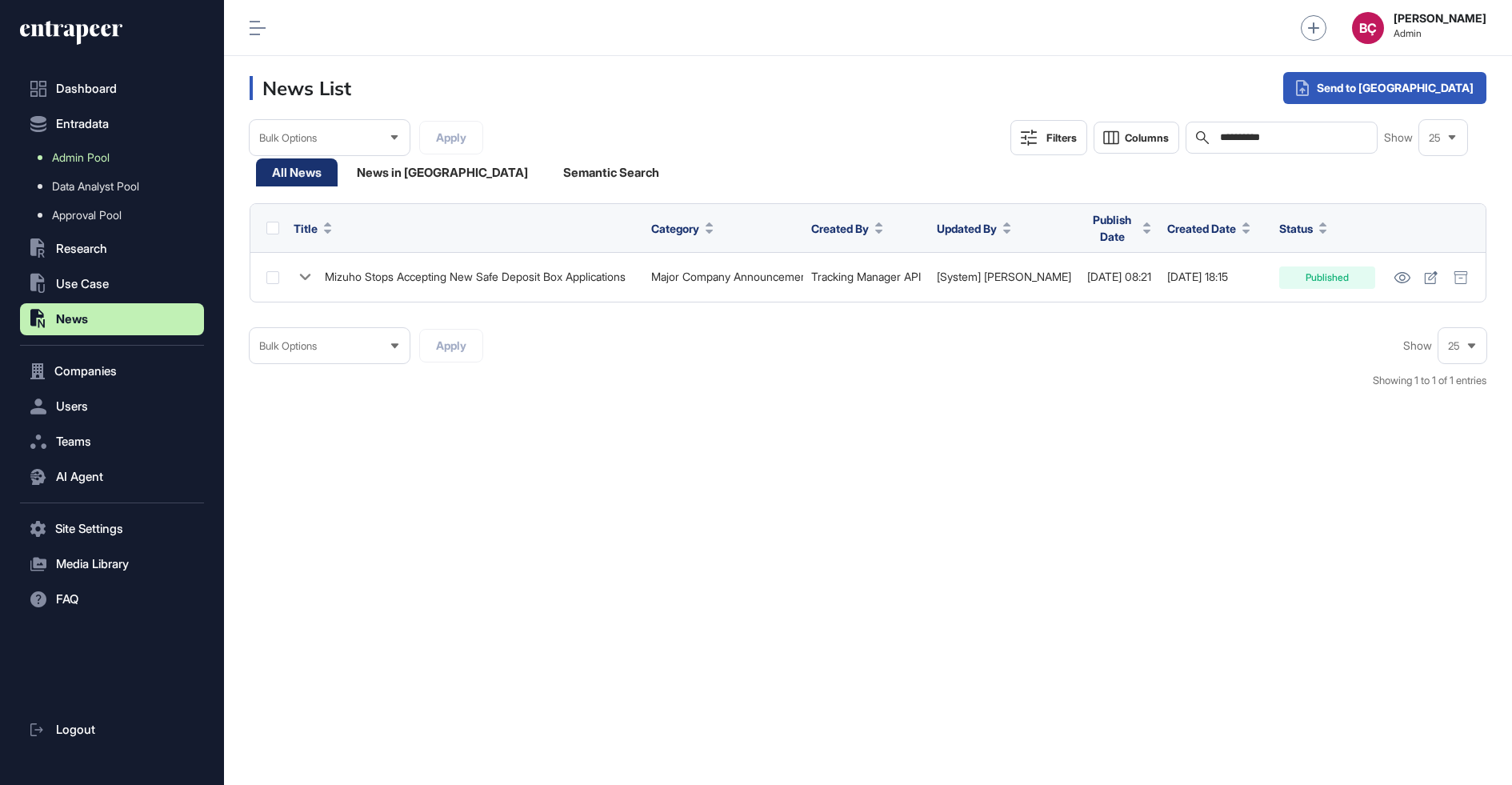
click at [91, 154] on span "Admin Pool" at bounding box center [81, 157] width 57 height 13
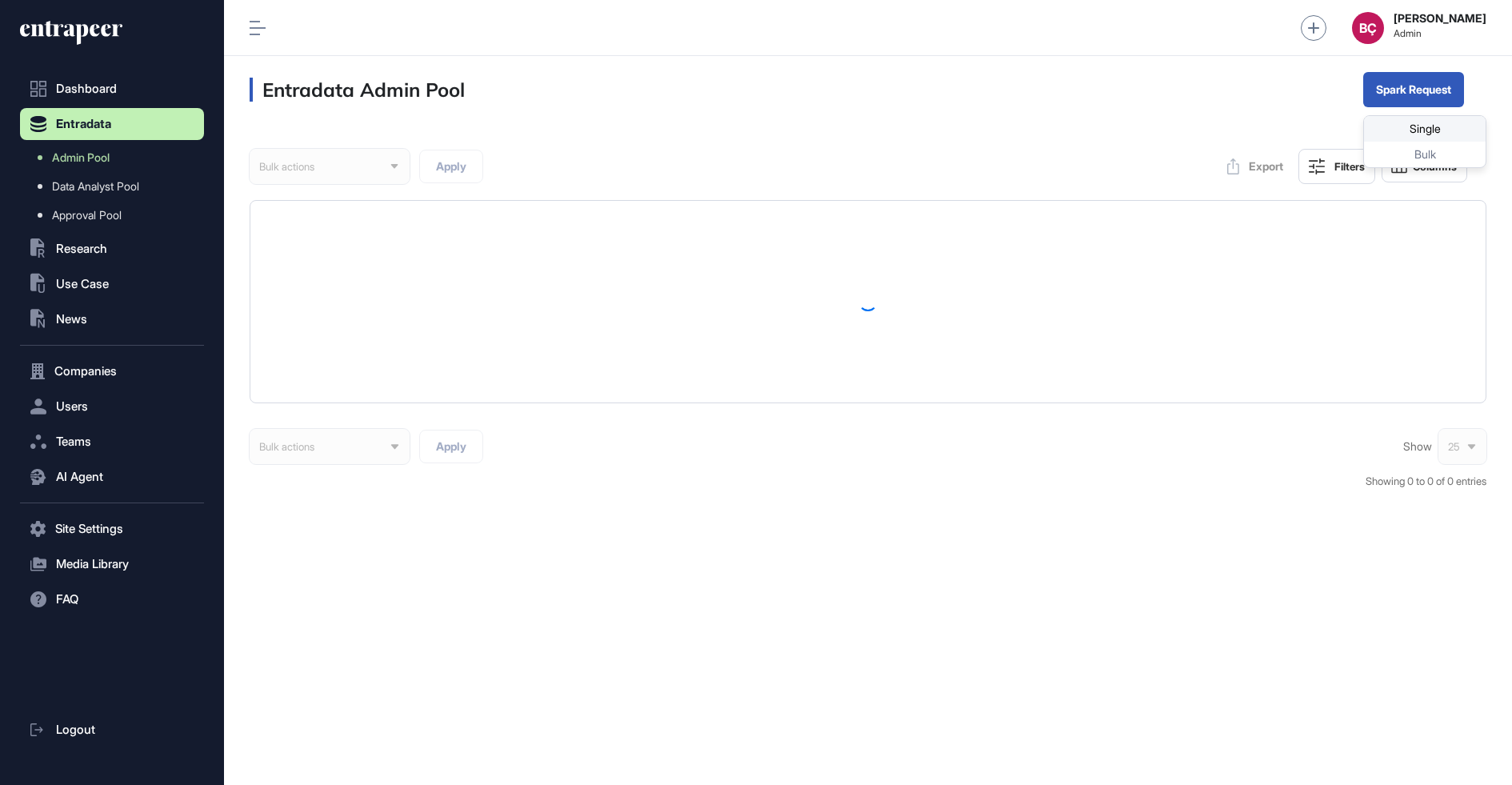
click at [1394, 136] on div "Single" at bounding box center [1424, 129] width 122 height 26
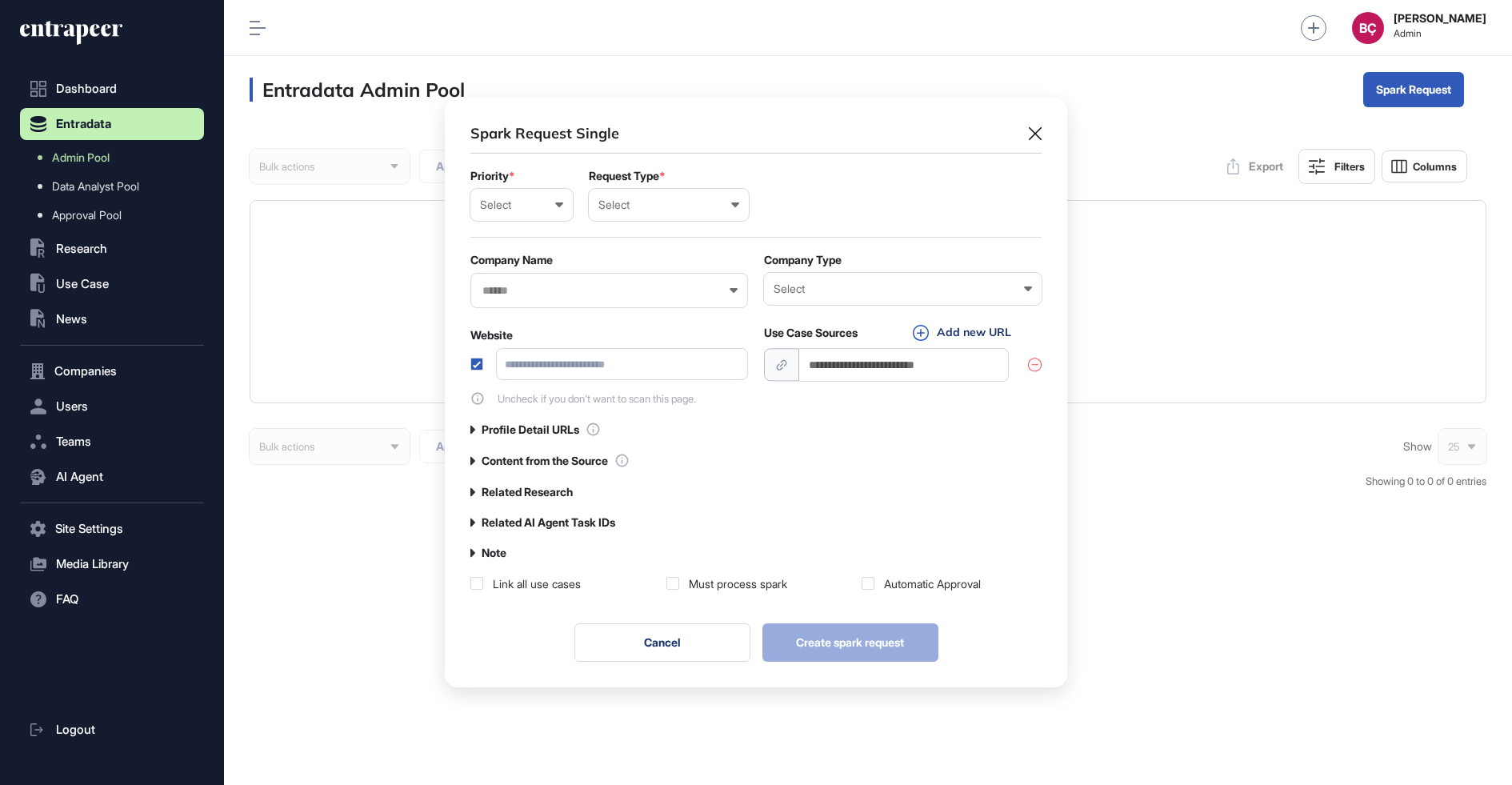
scroll to position [1, 6]
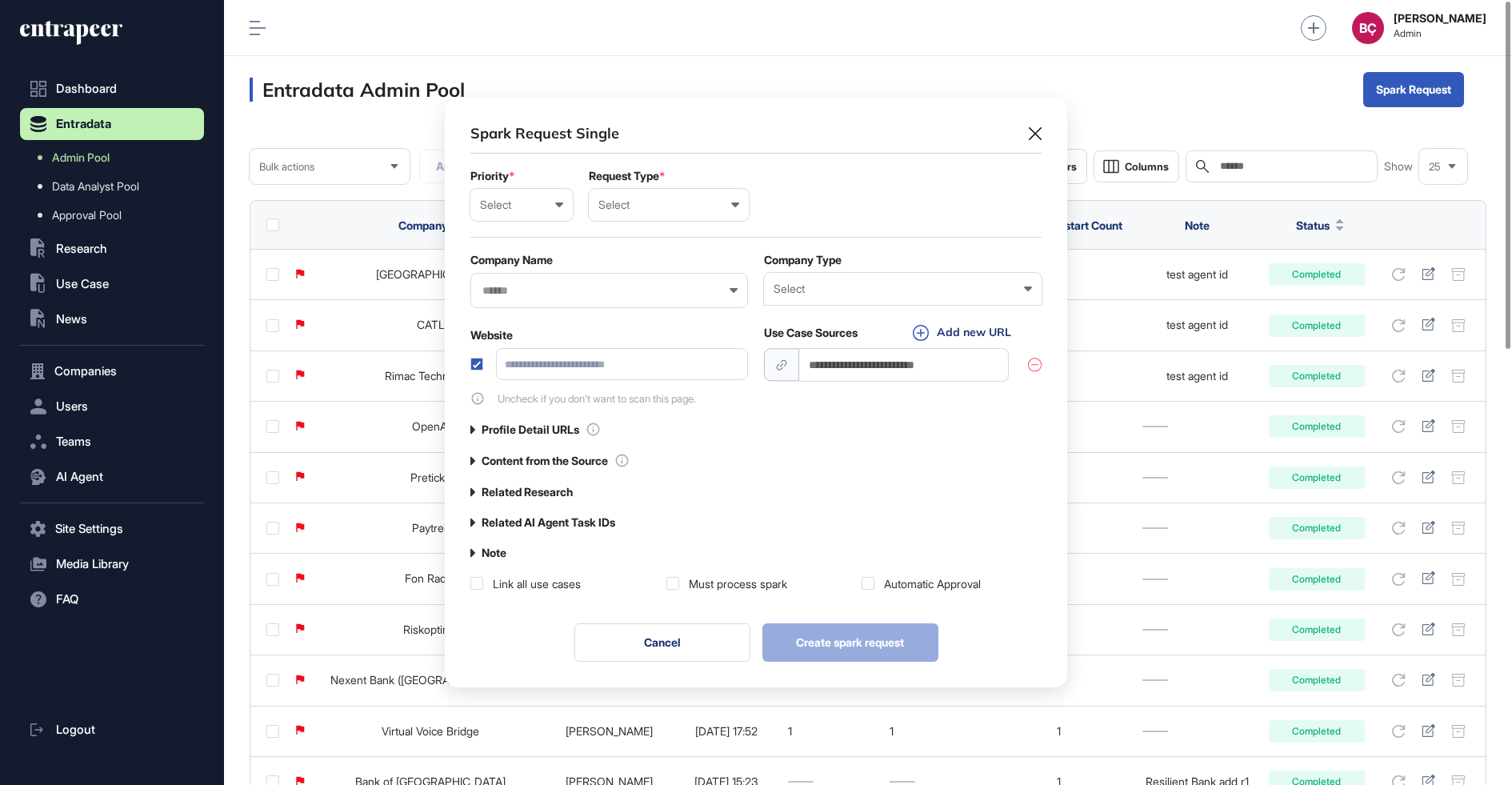
click at [843, 276] on div "Select Enterprise Startup Investor Non-Profit Organization Government Not Yet D…" at bounding box center [903, 288] width 277 height 32
click at [0, 0] on div "Enterprise" at bounding box center [0, 0] width 0 height 0
click at [646, 290] on input "text" at bounding box center [599, 291] width 236 height 14
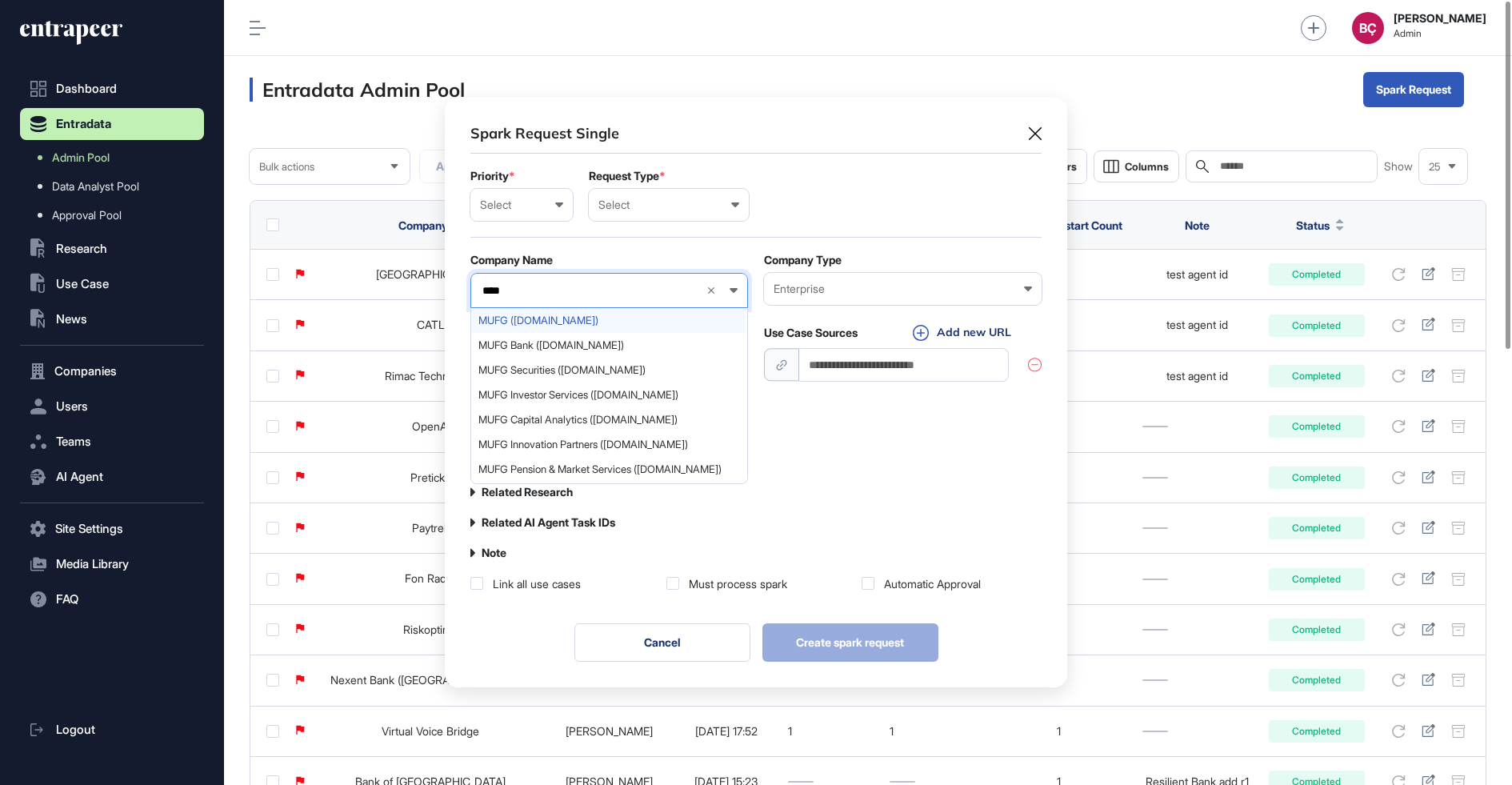
type input "****"
click at [604, 319] on span "MUFG (mufg.jp)" at bounding box center [608, 320] width 260 height 12
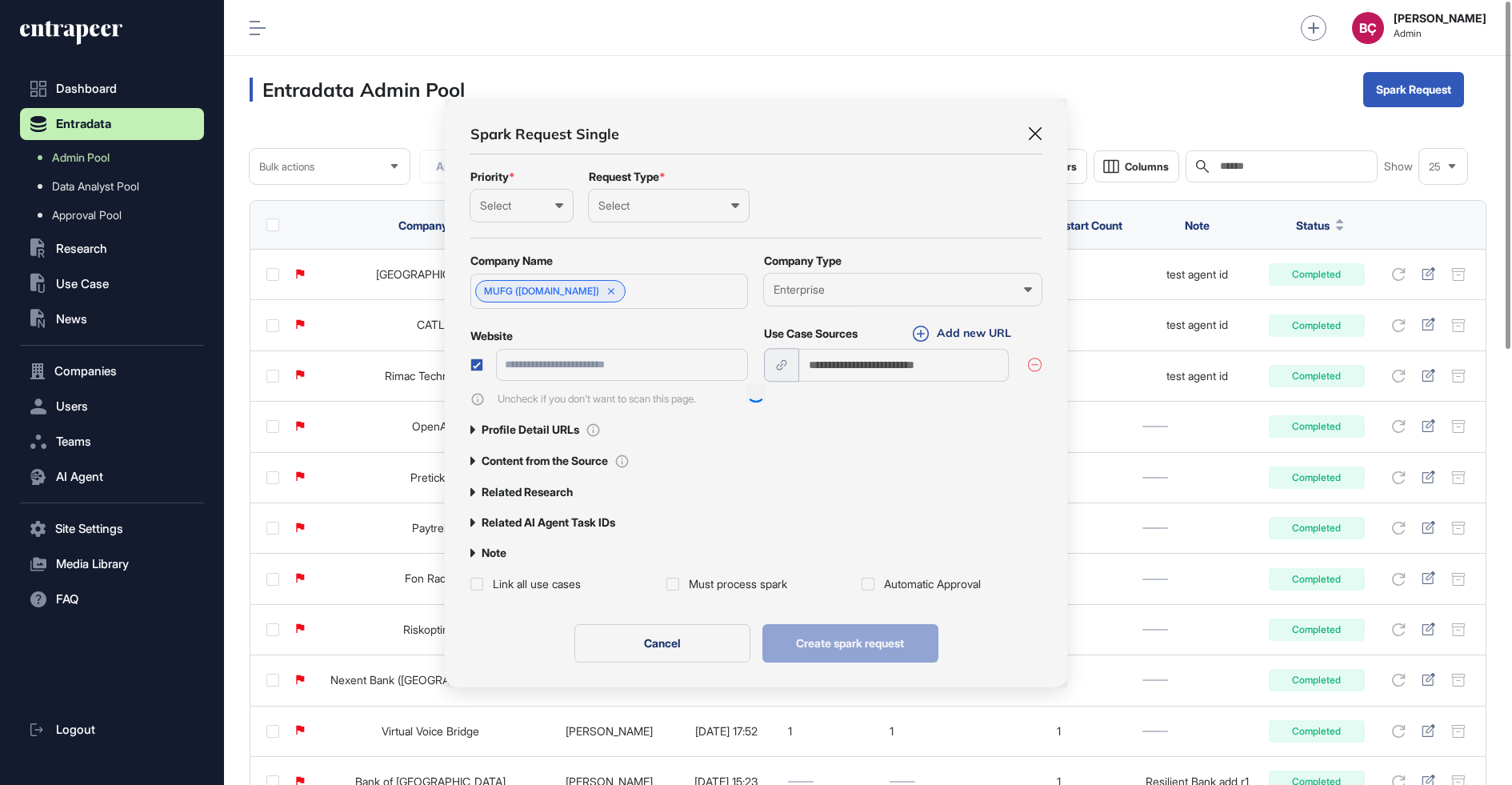
type input "**********"
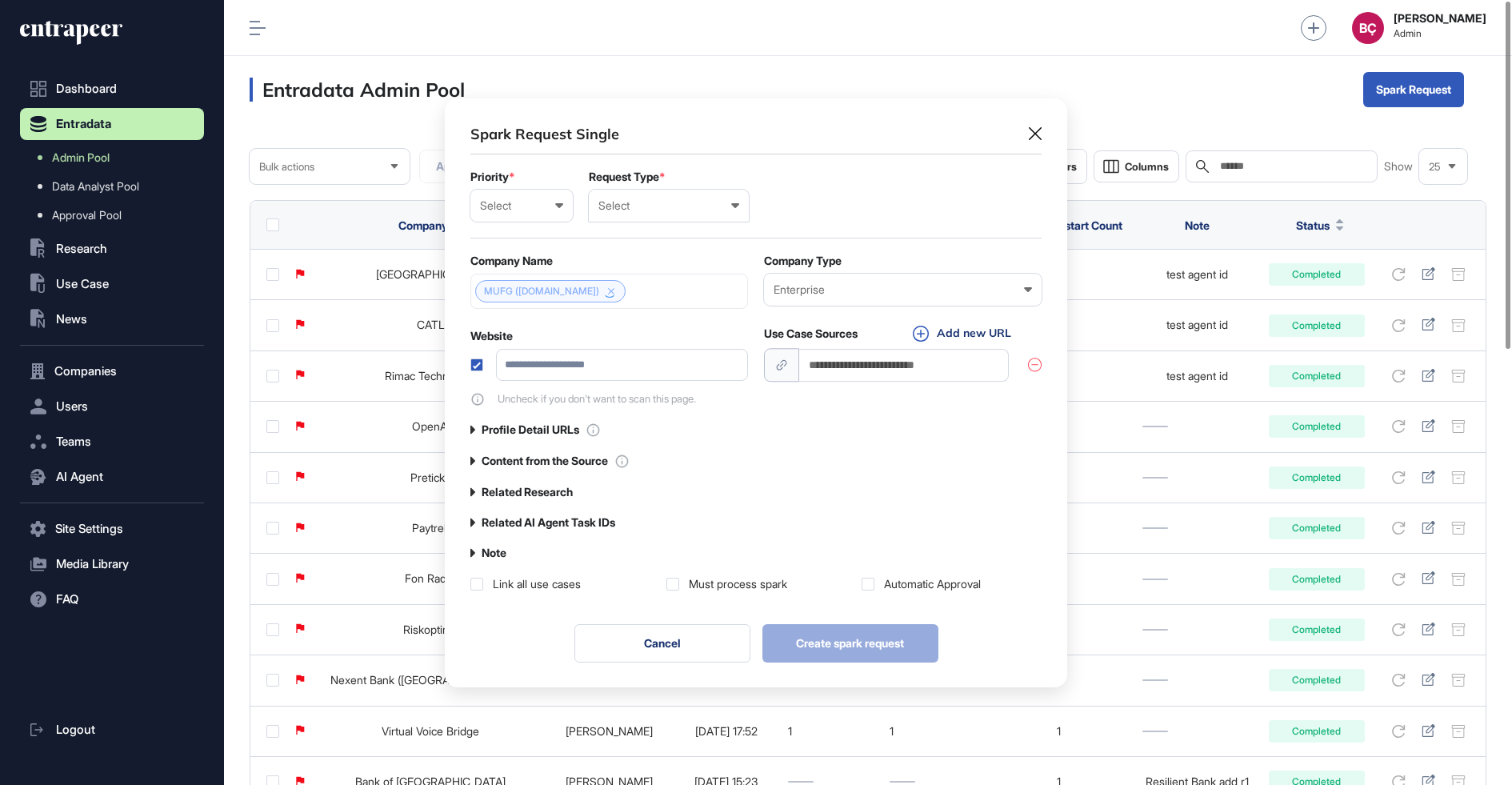
click at [683, 211] on div "Select" at bounding box center [668, 205] width 141 height 13
click at [0, 0] on div "Company" at bounding box center [0, 0] width 0 height 0
click at [514, 206] on div "Select" at bounding box center [522, 204] width 83 height 13
click at [0, 0] on div "Normal" at bounding box center [0, 0] width 0 height 0
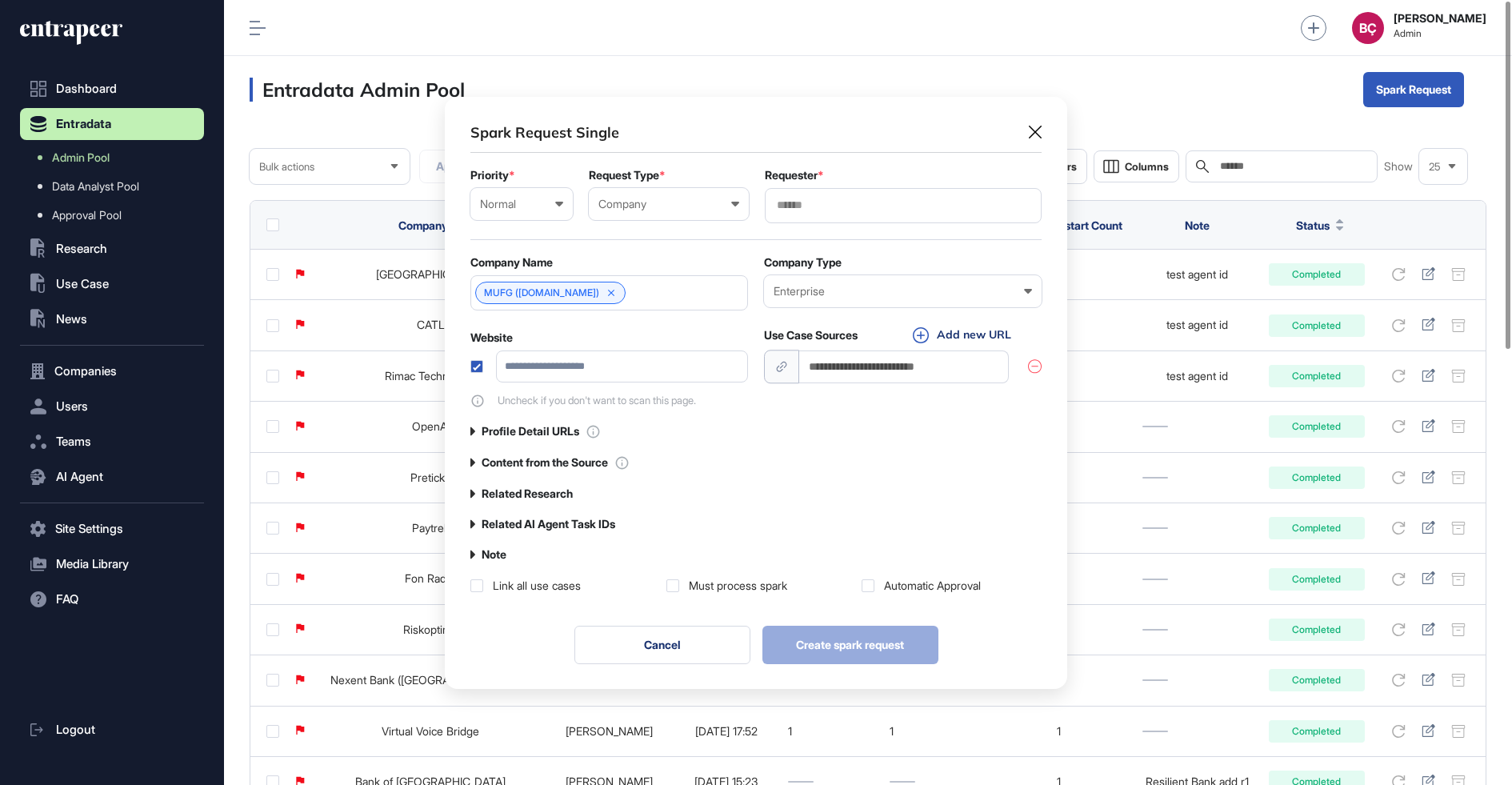
click at [793, 218] on div at bounding box center [903, 206] width 277 height 36
click at [800, 210] on input "text" at bounding box center [903, 205] width 256 height 14
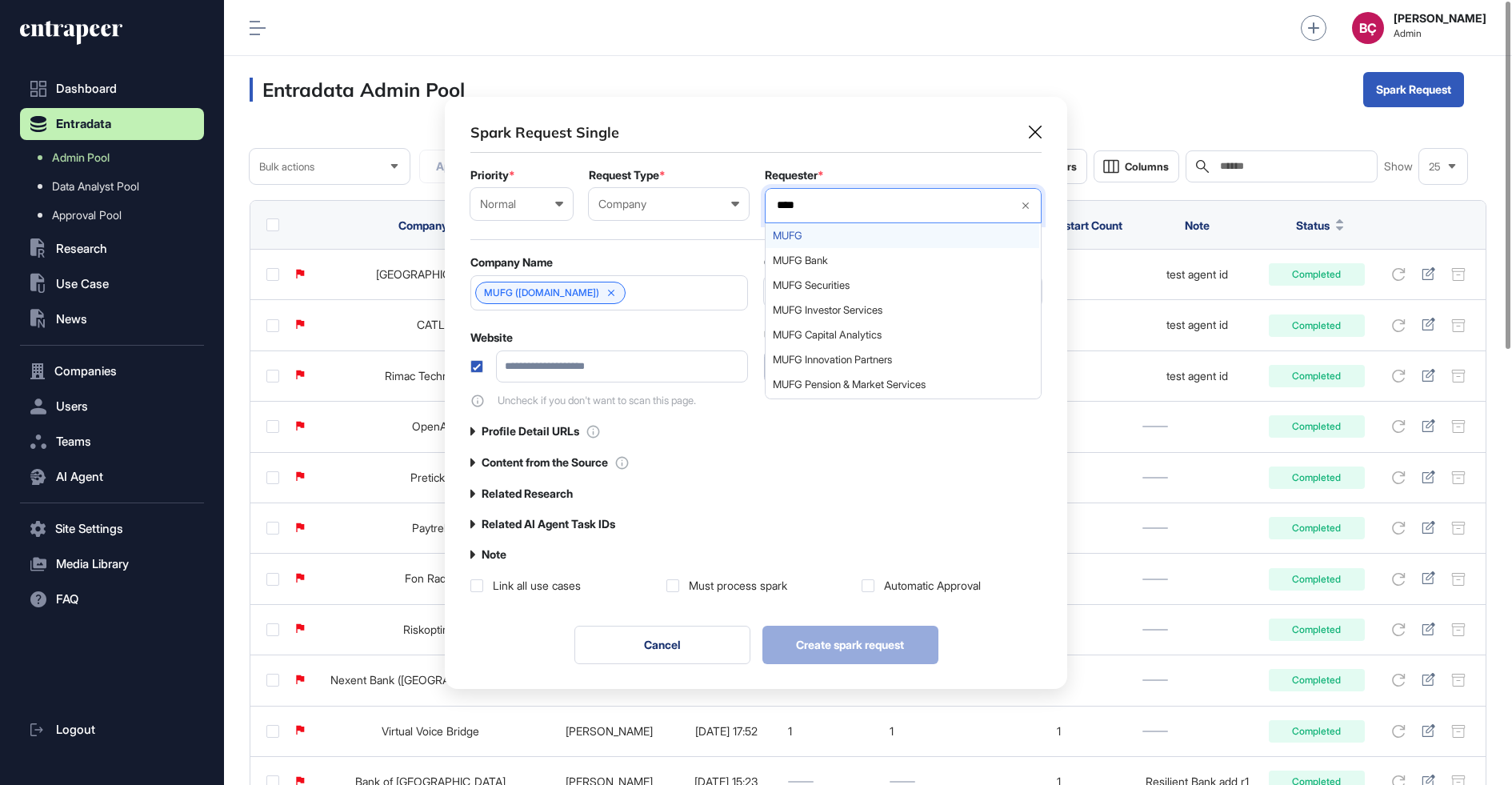
type input "****"
click at [859, 234] on span "MUFG" at bounding box center [902, 236] width 259 height 12
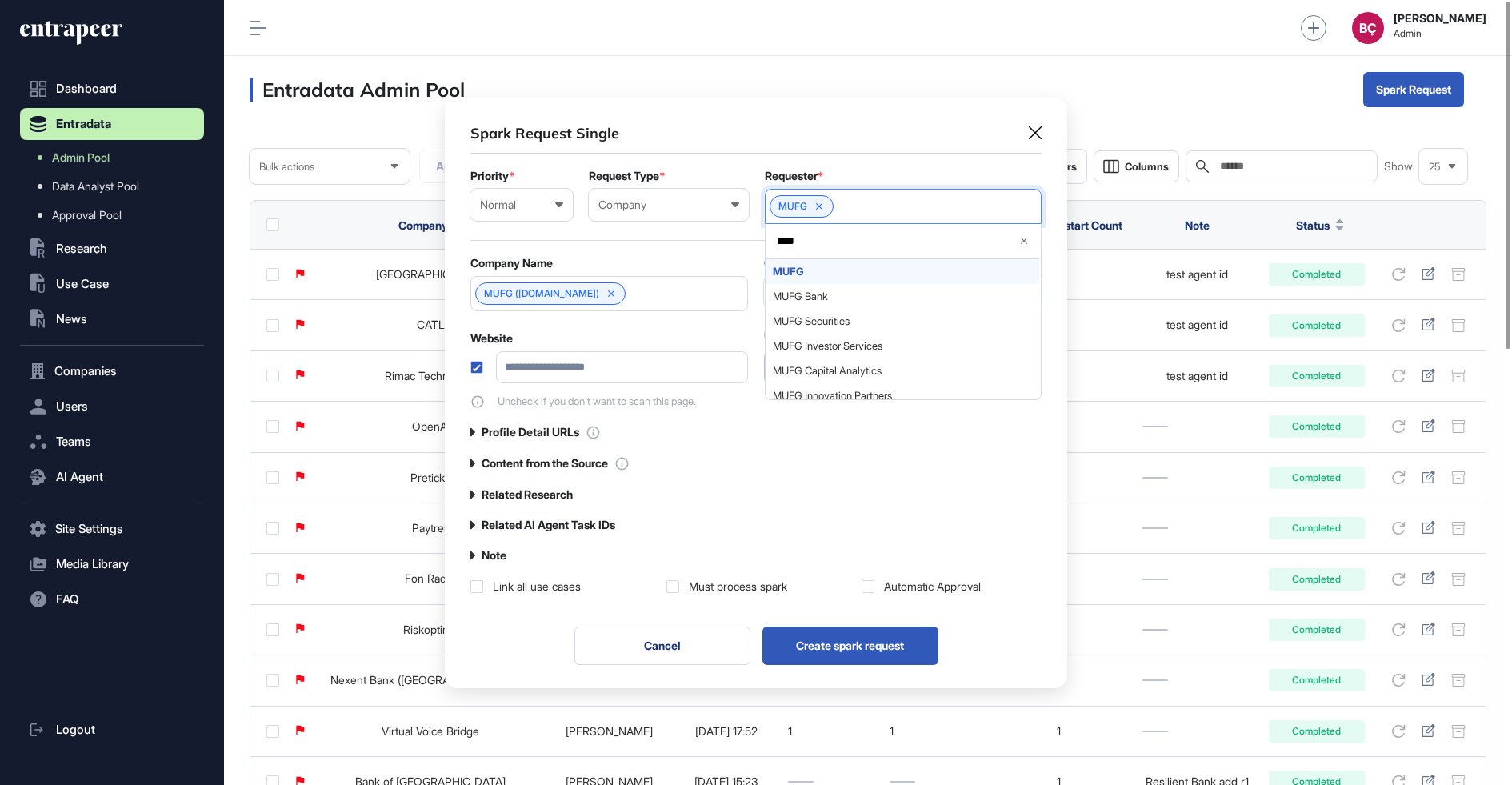
scroll to position [590, 623]
click at [769, 472] on div "**********" at bounding box center [756, 358] width 571 height 471
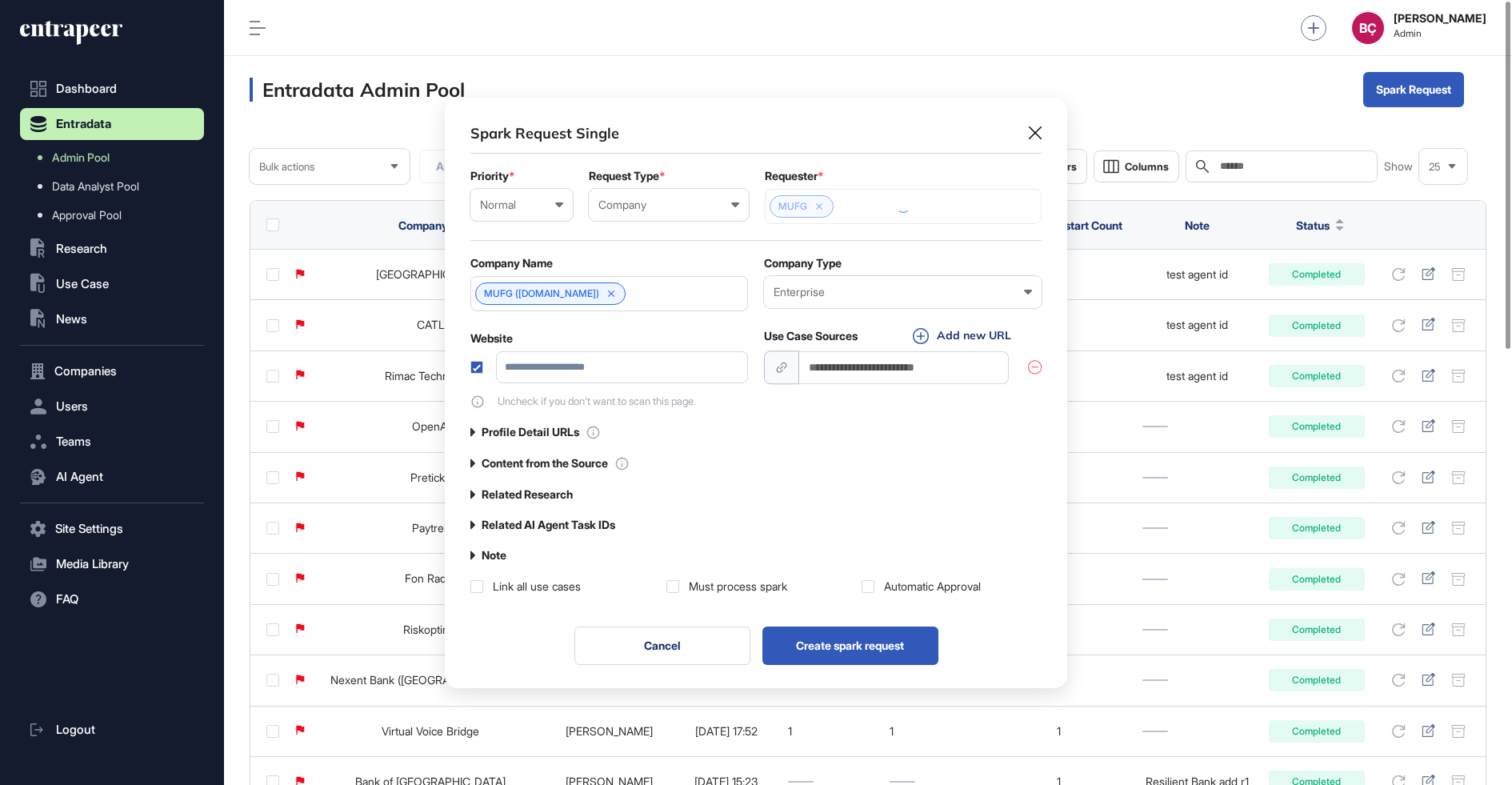
click at [854, 368] on input "url" at bounding box center [904, 367] width 210 height 33
paste input "**********"
type input "**********"
click at [772, 588] on div "Must process spark" at bounding box center [738, 586] width 98 height 16
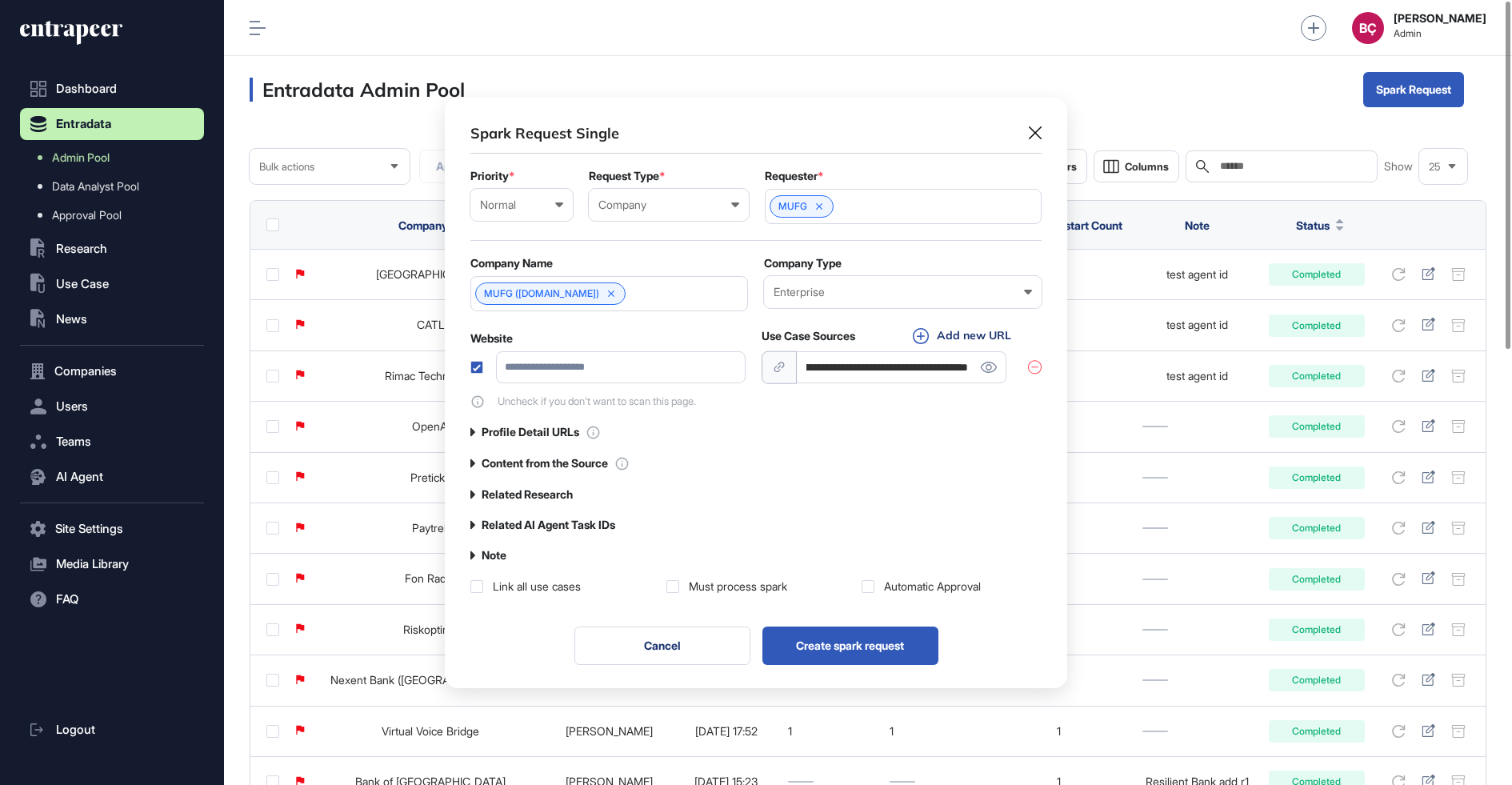
scroll to position [0, 0]
click at [852, 654] on button "Create spark request" at bounding box center [851, 645] width 176 height 39
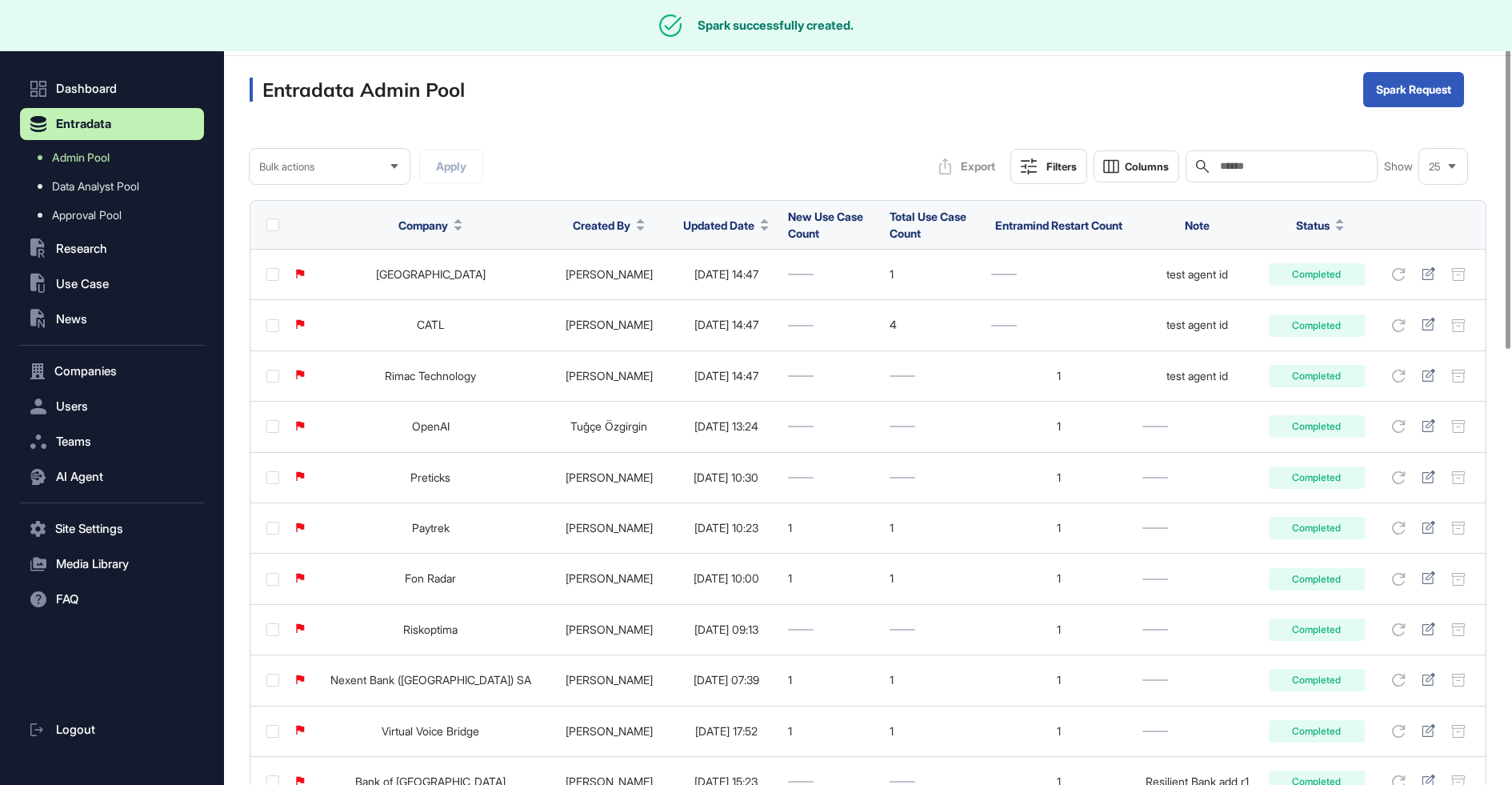
scroll to position [785, 1288]
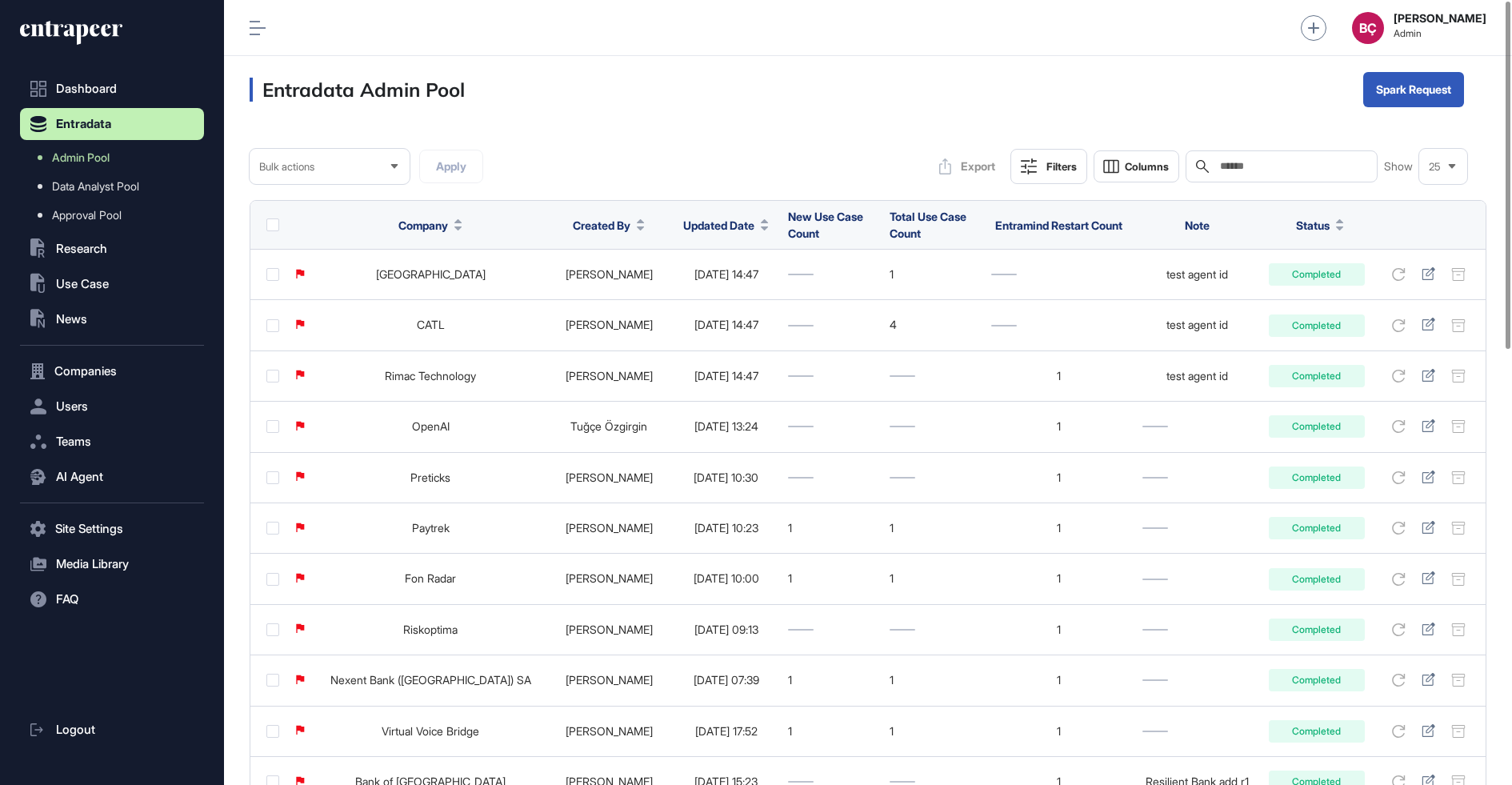
click at [74, 39] on icon at bounding box center [70, 33] width 102 height 26
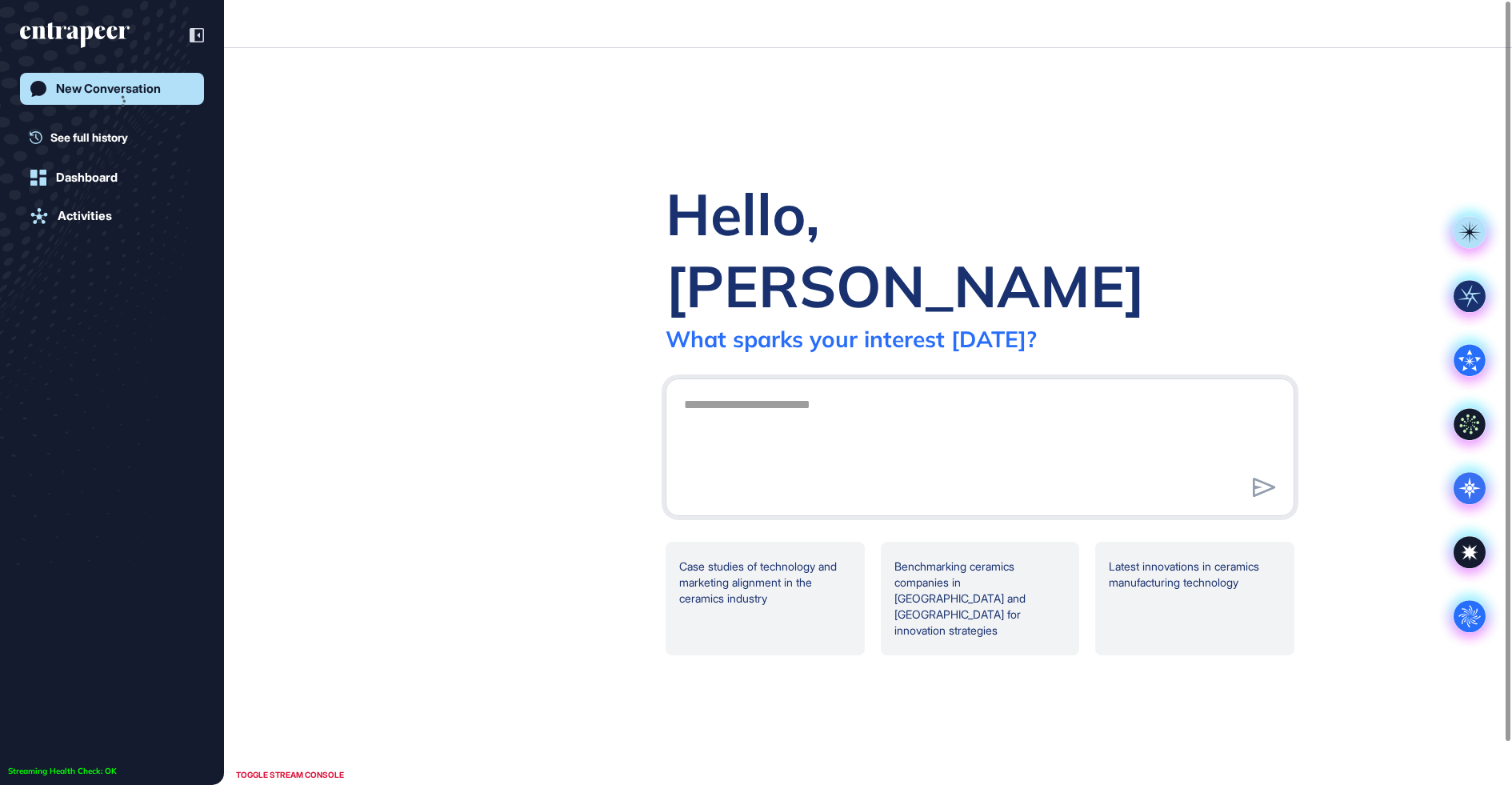
scroll to position [1, 1]
